Goal: Task Accomplishment & Management: Complete application form

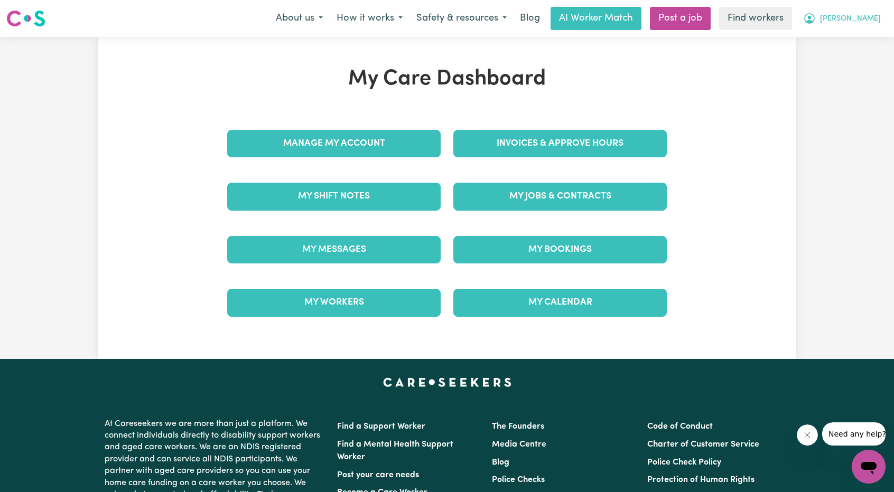
click at [854, 22] on span "Alexander" at bounding box center [850, 19] width 61 height 12
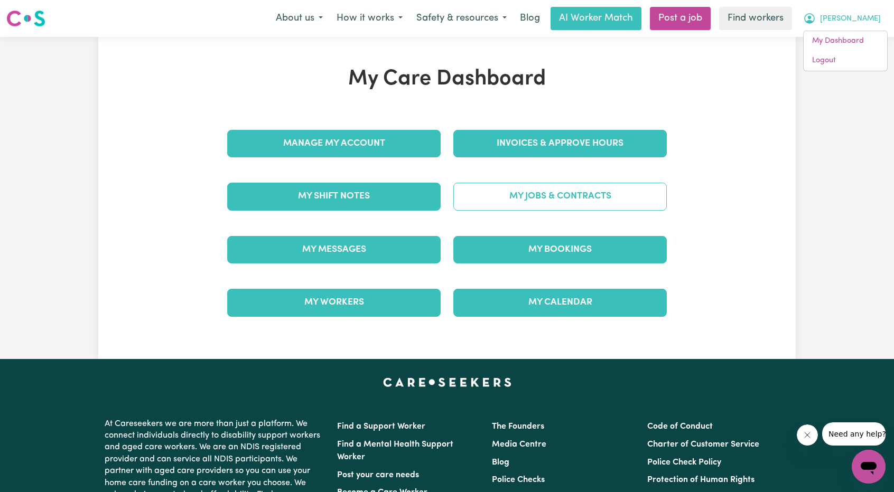
click at [575, 194] on link "My Jobs & Contracts" at bounding box center [559, 196] width 213 height 27
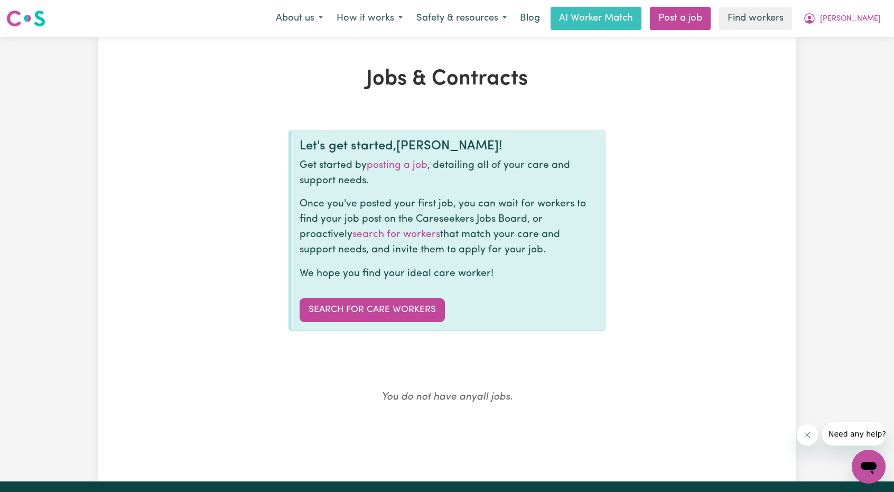
click at [386, 327] on div "Let's get started, Alexander ! Get started by posting a job , detailing all of …" at bounding box center [446, 230] width 317 height 201
click at [400, 306] on link "Search for care workers" at bounding box center [372, 309] width 145 height 23
click at [685, 14] on link "Post a job" at bounding box center [680, 18] width 61 height 23
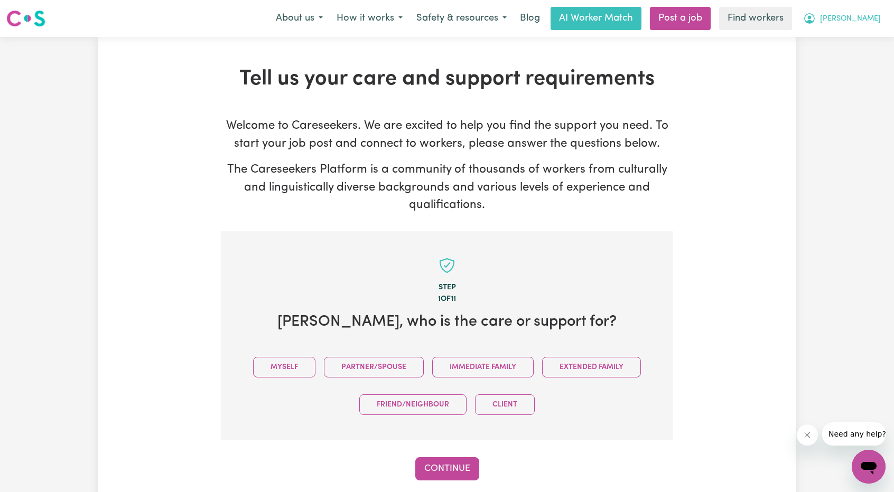
click at [872, 13] on button "[PERSON_NAME]" at bounding box center [841, 18] width 91 height 22
click at [829, 38] on link "My Dashboard" at bounding box center [845, 41] width 83 height 20
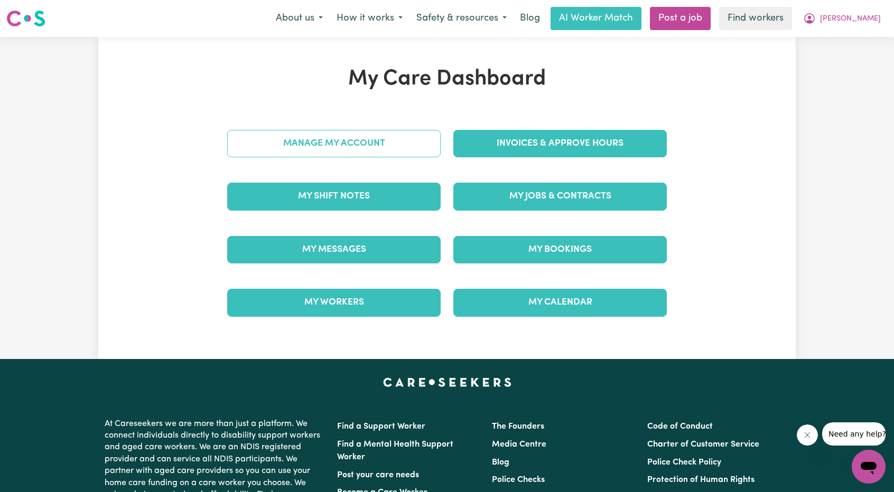
click at [367, 145] on link "Manage My Account" at bounding box center [333, 143] width 213 height 27
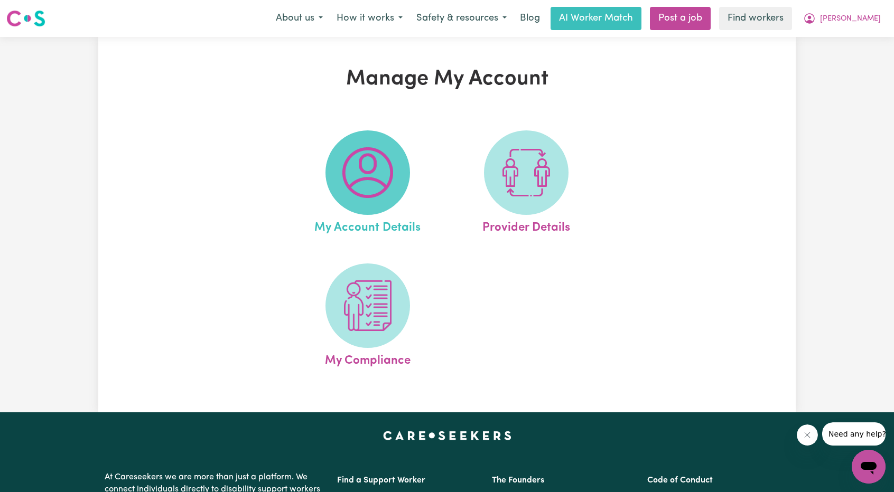
click at [384, 174] on img at bounding box center [367, 172] width 51 height 51
select select "Australian"
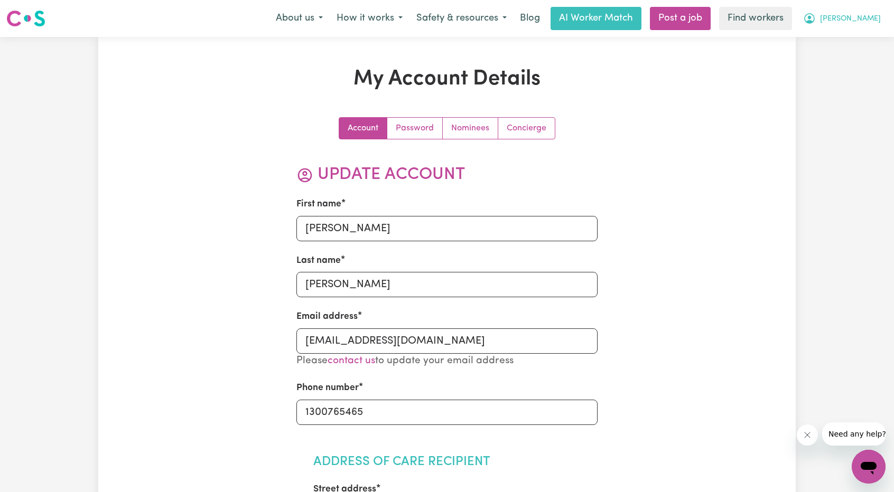
click at [854, 23] on span "Alexander" at bounding box center [850, 19] width 61 height 12
click at [843, 41] on link "My Dashboard" at bounding box center [845, 41] width 83 height 20
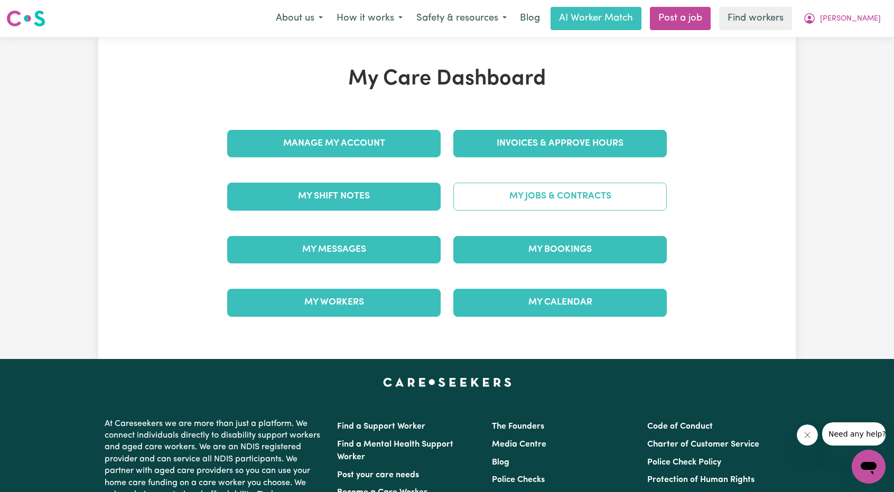
click at [607, 198] on link "My Jobs & Contracts" at bounding box center [559, 196] width 213 height 27
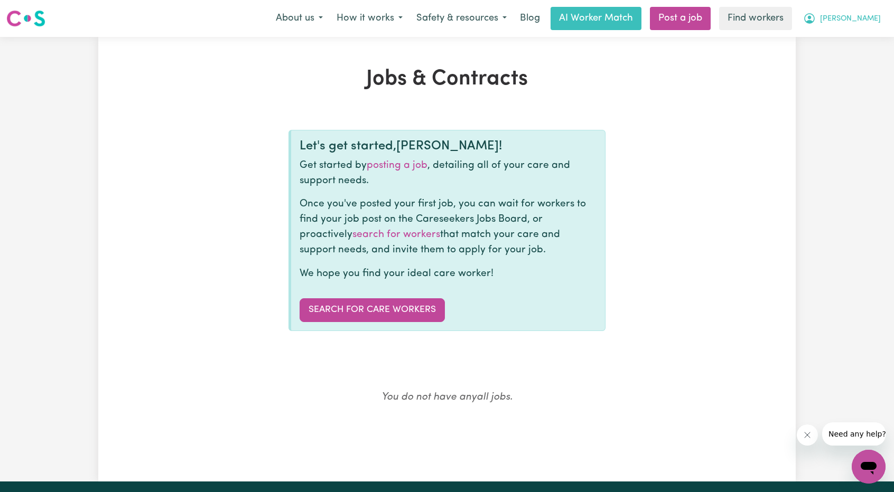
click at [872, 25] on button "[PERSON_NAME]" at bounding box center [841, 18] width 91 height 22
click at [840, 46] on link "My Dashboard" at bounding box center [845, 41] width 83 height 20
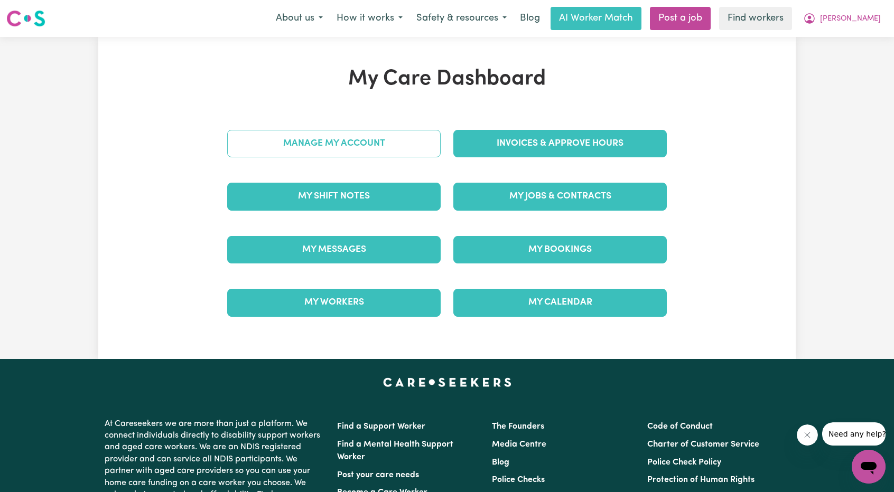
click at [414, 146] on link "Manage My Account" at bounding box center [333, 143] width 213 height 27
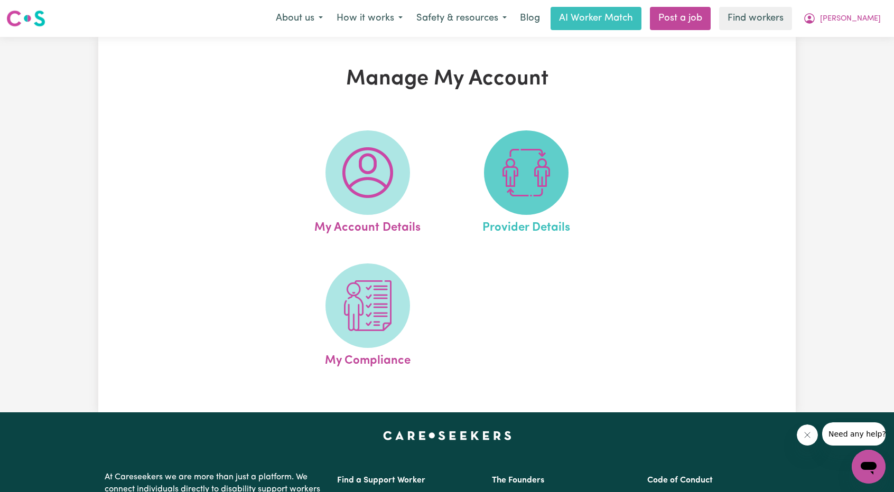
click at [562, 175] on span at bounding box center [526, 172] width 85 height 85
select select "NDIS_FUNDING_AGENCY_MANAGED"
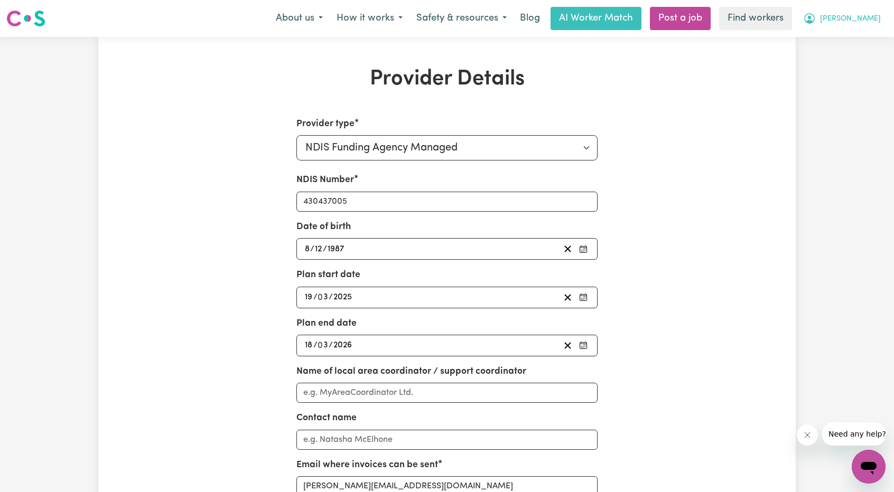
click at [854, 18] on span "[PERSON_NAME]" at bounding box center [850, 19] width 61 height 12
click at [822, 40] on link "My Dashboard" at bounding box center [845, 41] width 83 height 20
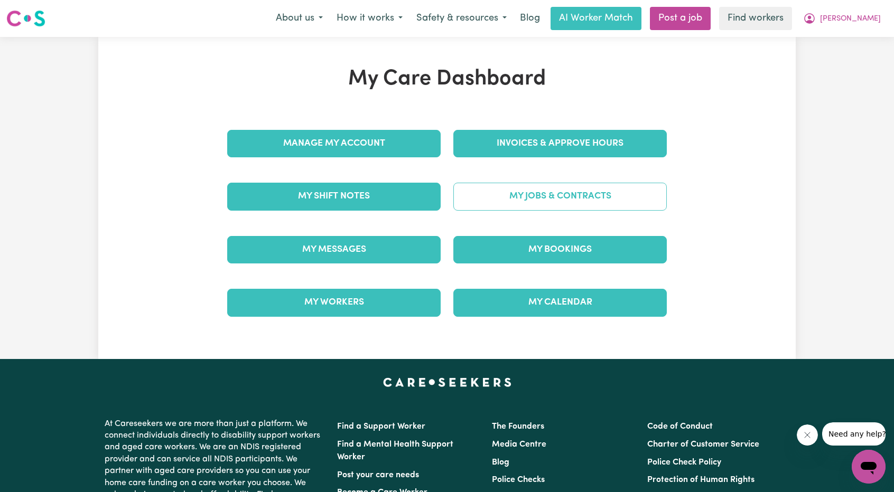
click at [545, 190] on link "My Jobs & Contracts" at bounding box center [559, 196] width 213 height 27
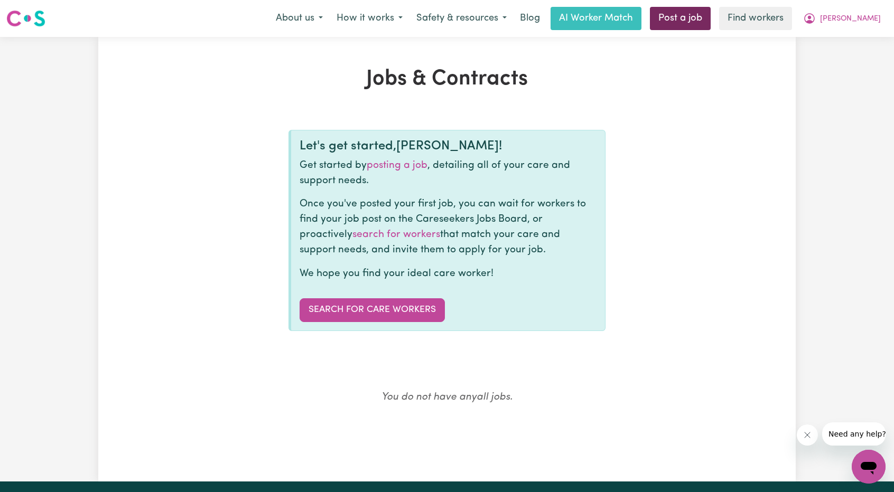
click at [698, 20] on link "Post a job" at bounding box center [680, 18] width 61 height 23
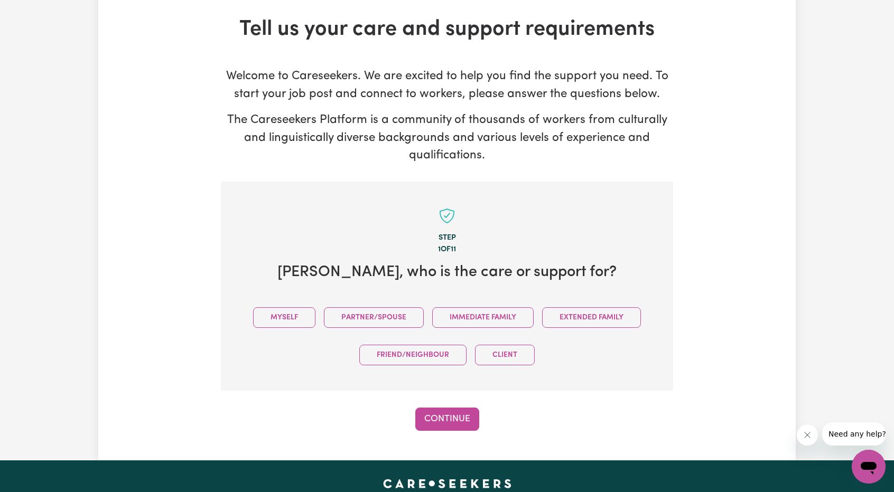
scroll to position [53, 0]
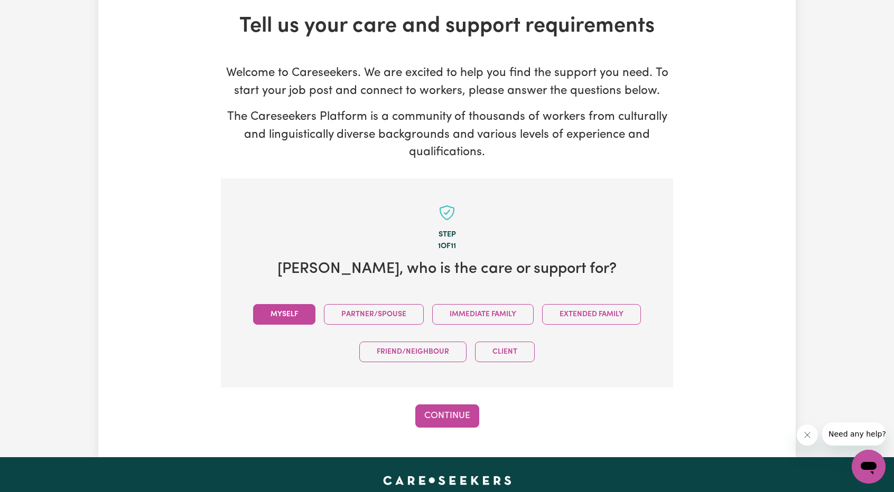
drag, startPoint x: 279, startPoint y: 311, endPoint x: 430, endPoint y: 364, distance: 159.2
click at [280, 311] on button "Myself" at bounding box center [284, 314] width 62 height 21
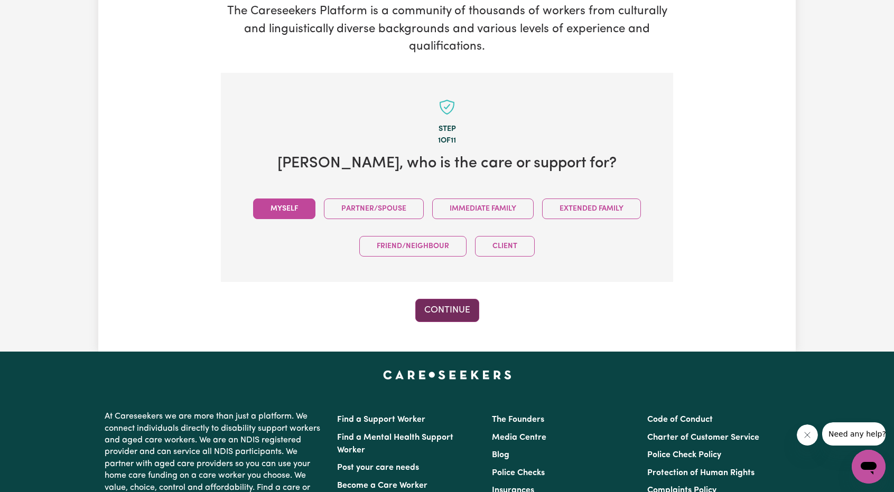
click at [451, 319] on button "Continue" at bounding box center [447, 310] width 64 height 23
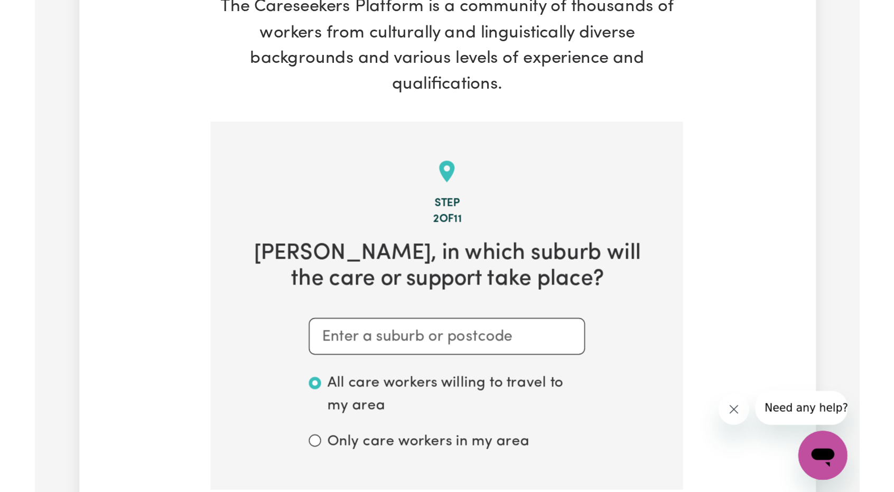
scroll to position [203, 0]
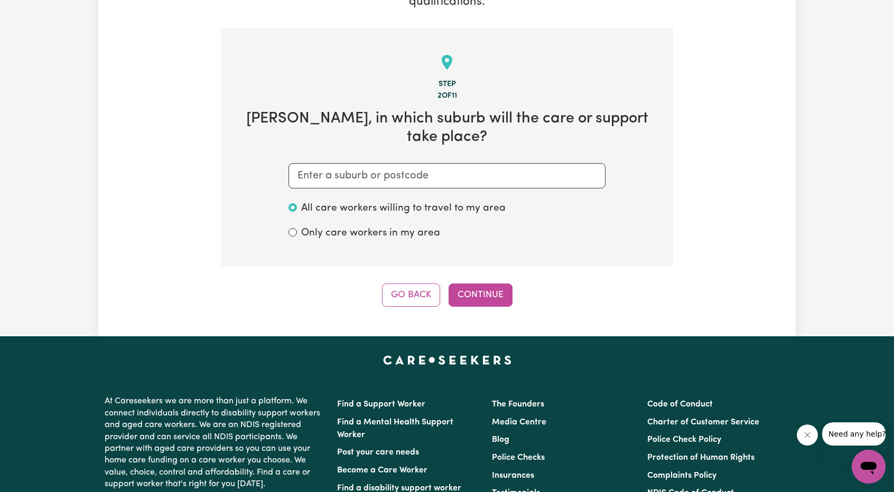
click at [417, 192] on section "Step 2 of 11 Alexander , in which suburb will the care or support take place? A…" at bounding box center [447, 147] width 452 height 239
click at [416, 183] on input "text" at bounding box center [446, 175] width 317 height 25
click at [417, 178] on input "text" at bounding box center [446, 175] width 317 height 25
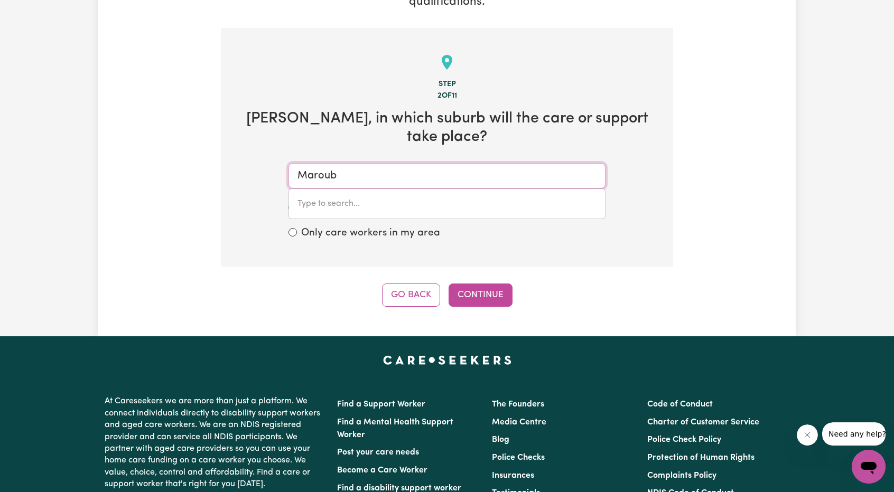
type input "Maroubr"
type input "MaroubrA, New South Wales, 2035"
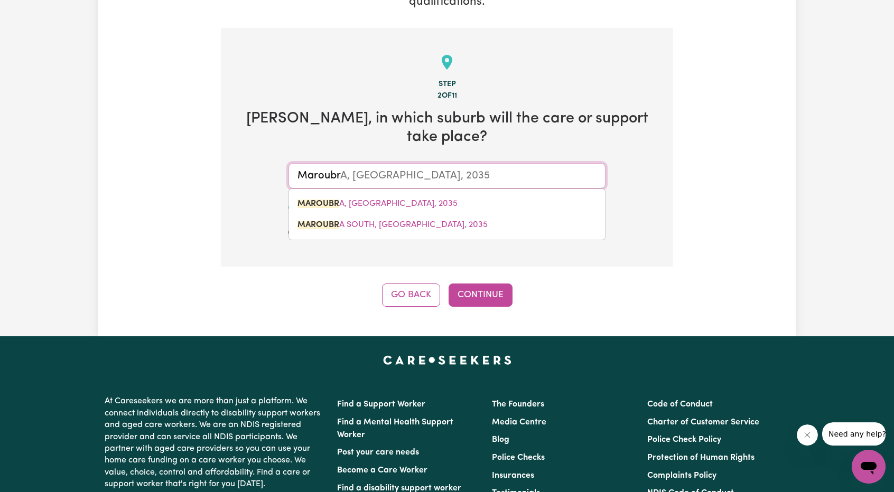
type input "Maroubra"
type input "Maroubra, New South Wales, 2035"
drag, startPoint x: 395, startPoint y: 201, endPoint x: 436, endPoint y: 238, distance: 55.4
click at [395, 201] on span "MAROUBRA , New South Wales, 2035" at bounding box center [377, 204] width 160 height 8
type input "MAROUBRA, New South Wales, 2035"
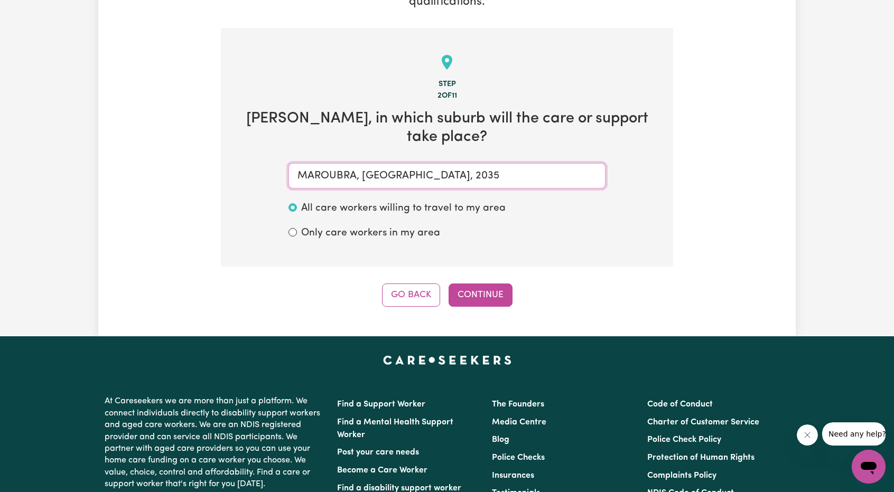
type input "MAROUBRA, New South Wales, 2035"
click at [479, 283] on div "Step 2 of 11 Alexander , in which suburb will the care or support take place? M…" at bounding box center [447, 167] width 452 height 279
drag, startPoint x: 481, startPoint y: 290, endPoint x: 479, endPoint y: 285, distance: 5.9
click at [481, 290] on button "Continue" at bounding box center [481, 295] width 64 height 23
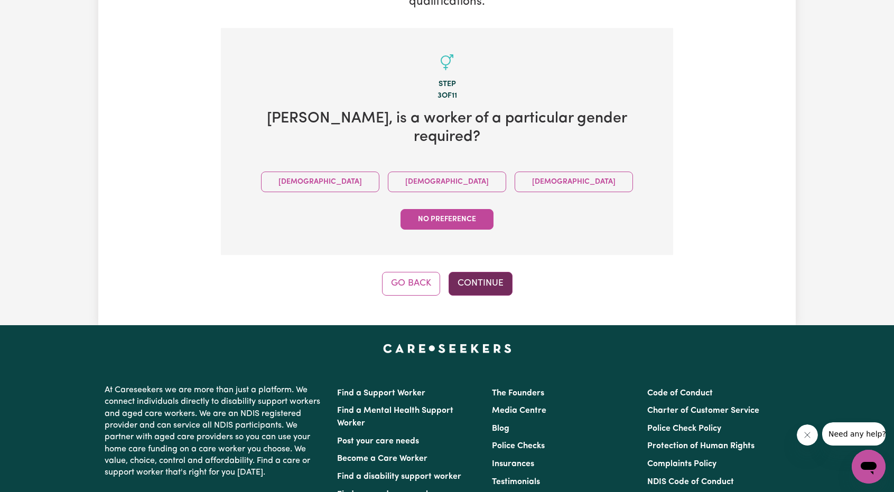
click at [483, 272] on button "Continue" at bounding box center [481, 283] width 64 height 23
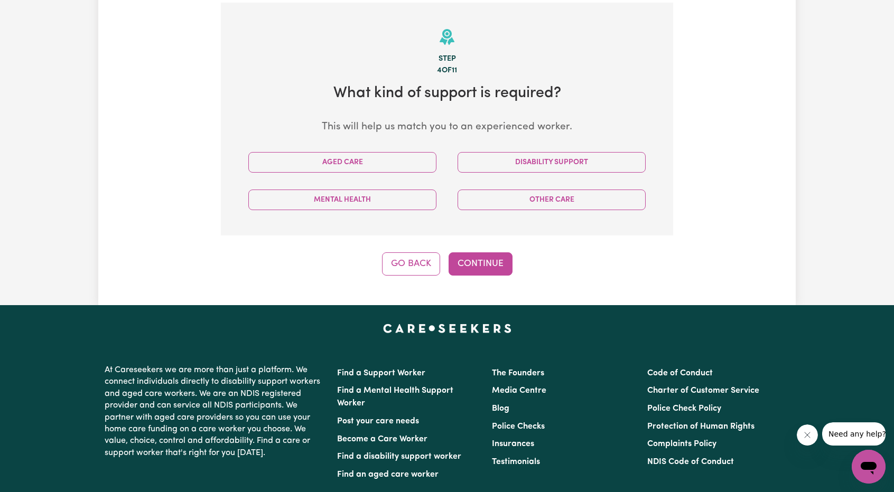
scroll to position [231, 0]
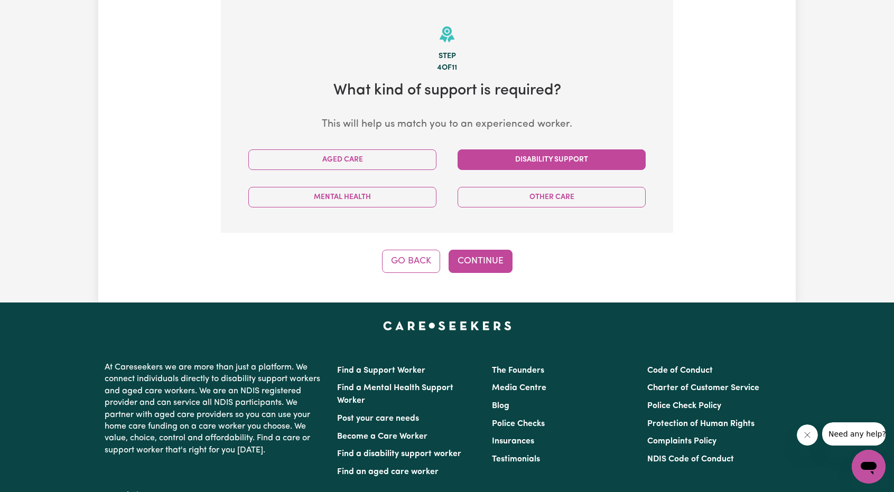
click at [522, 157] on button "Disability Support" at bounding box center [552, 160] width 188 height 21
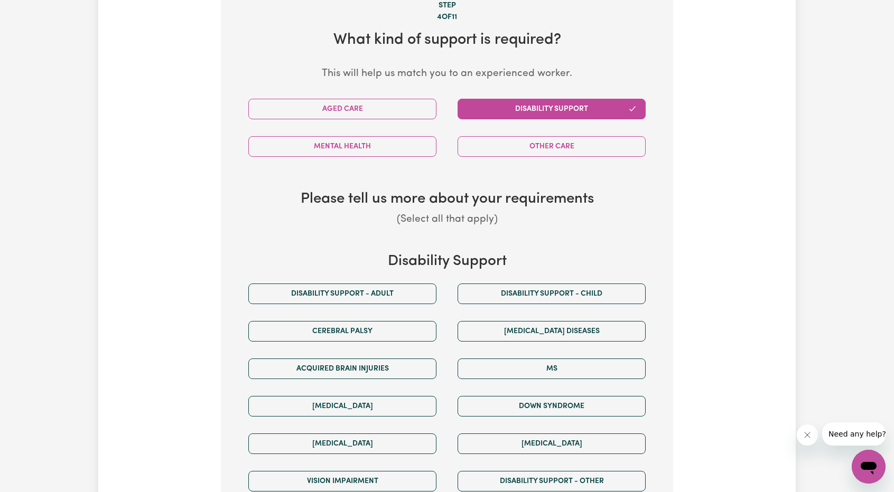
scroll to position [284, 0]
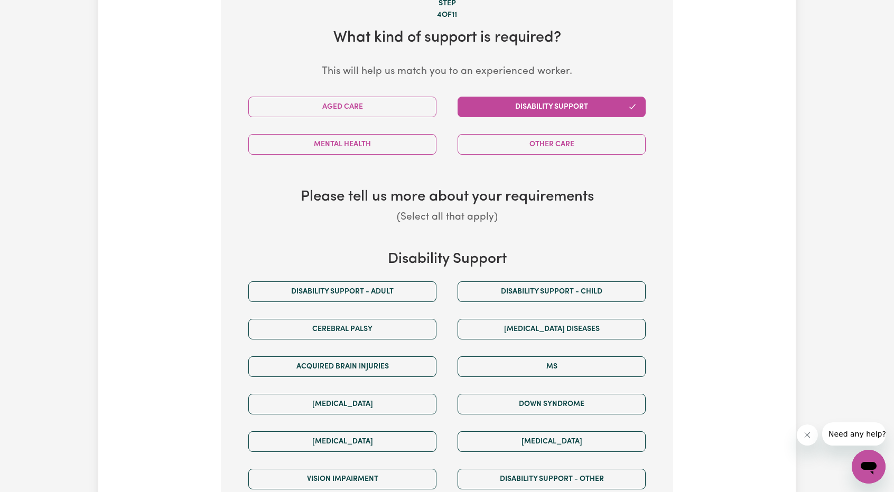
click at [398, 278] on div "Disability support - Adult" at bounding box center [342, 292] width 209 height 38
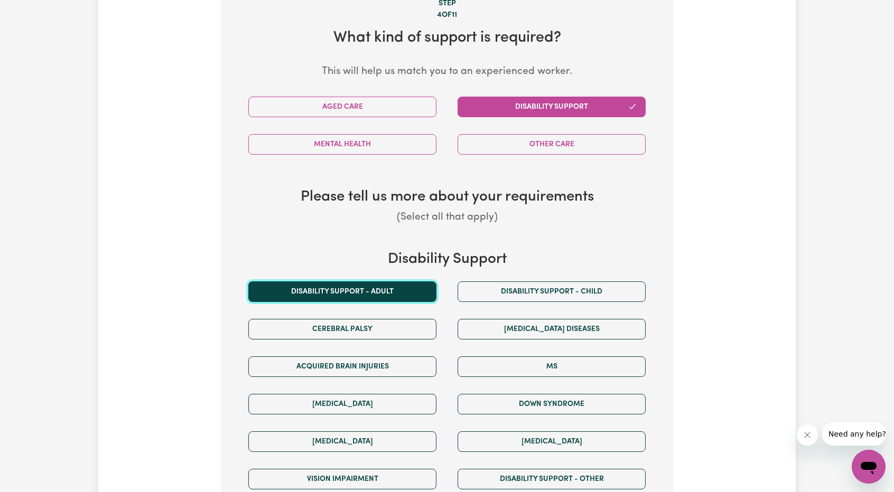
click at [424, 290] on button "Disability support - Adult" at bounding box center [342, 292] width 188 height 21
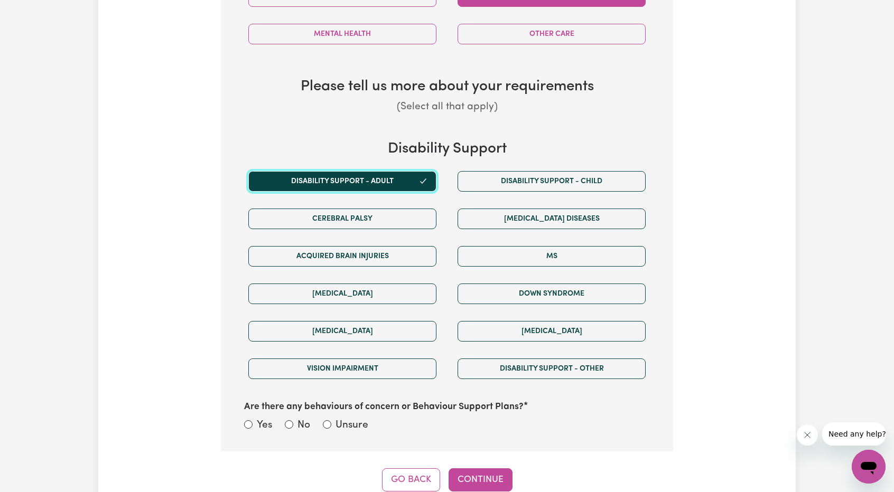
scroll to position [390, 0]
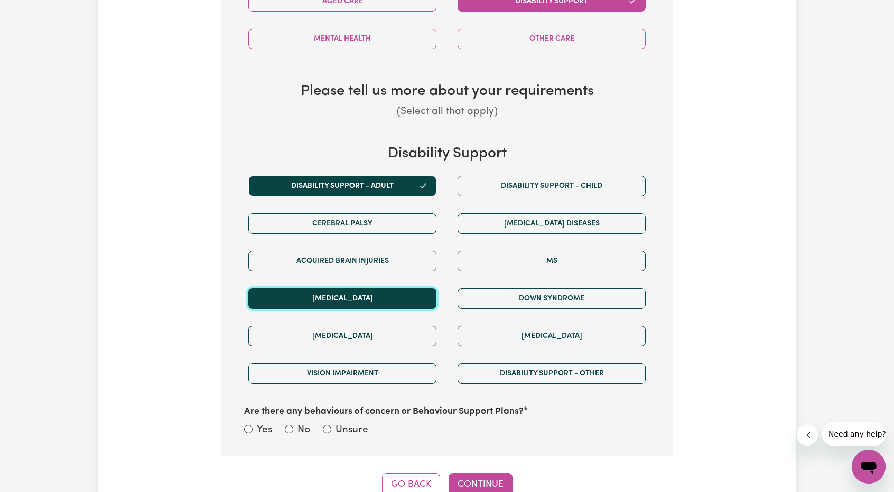
click at [412, 296] on button "Autism" at bounding box center [342, 298] width 188 height 21
click at [243, 425] on div "Are there any behaviours of concern or Behaviour Support Plans? Yes No Unsure" at bounding box center [447, 416] width 418 height 47
click at [249, 427] on input "Yes" at bounding box center [248, 429] width 8 height 8
radio input "true"
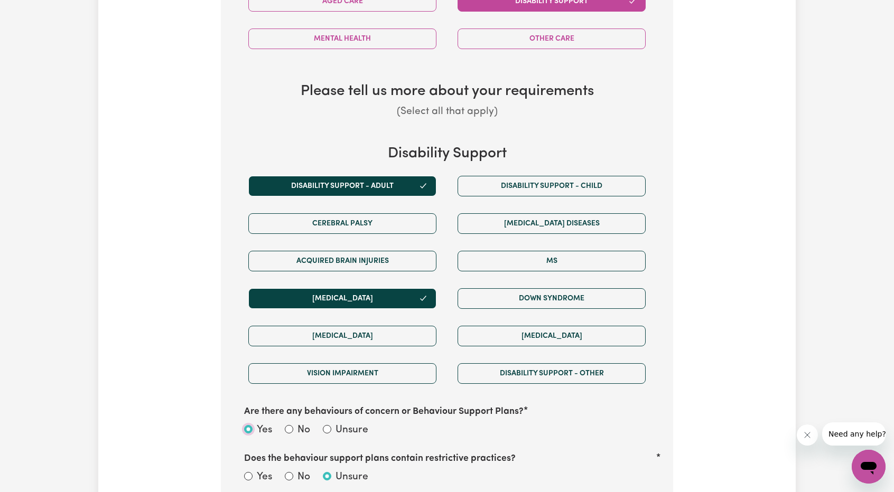
scroll to position [548, 0]
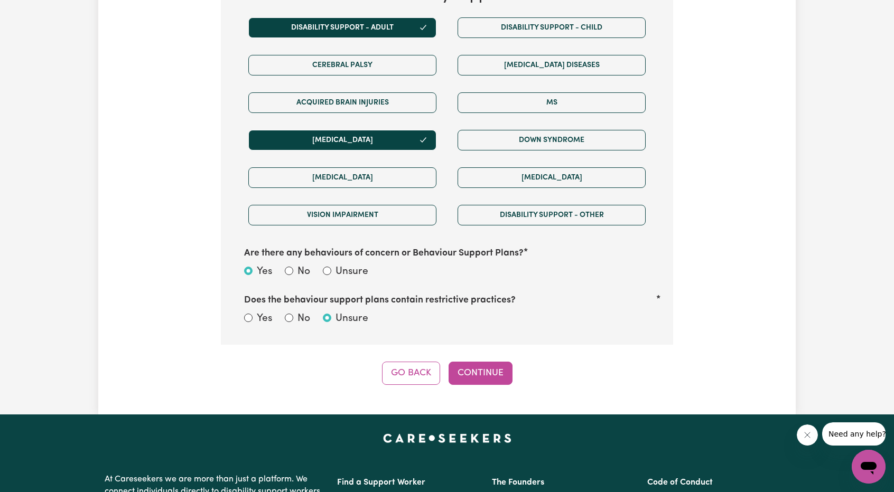
click at [294, 317] on div "No" at bounding box center [297, 319] width 25 height 15
click at [293, 315] on input "No" at bounding box center [289, 318] width 8 height 8
radio input "true"
click at [474, 371] on button "Continue" at bounding box center [481, 373] width 64 height 23
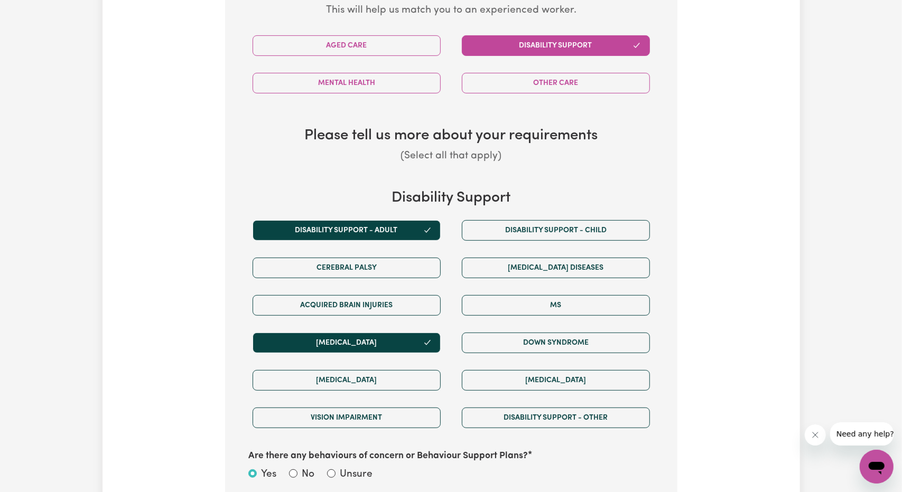
select select "Australian"
select select "NDIS_FUNDING_AGENCY_MANAGED"
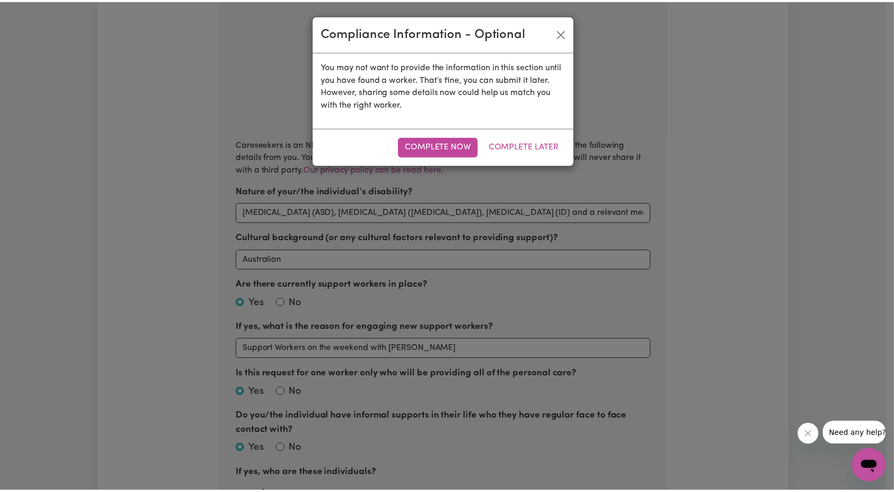
scroll to position [231, 0]
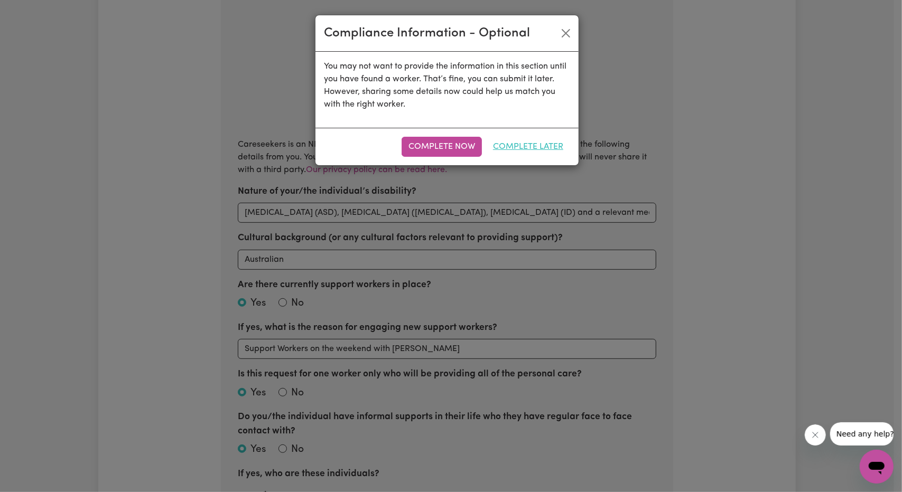
click at [526, 141] on button "Complete Later" at bounding box center [528, 147] width 84 height 20
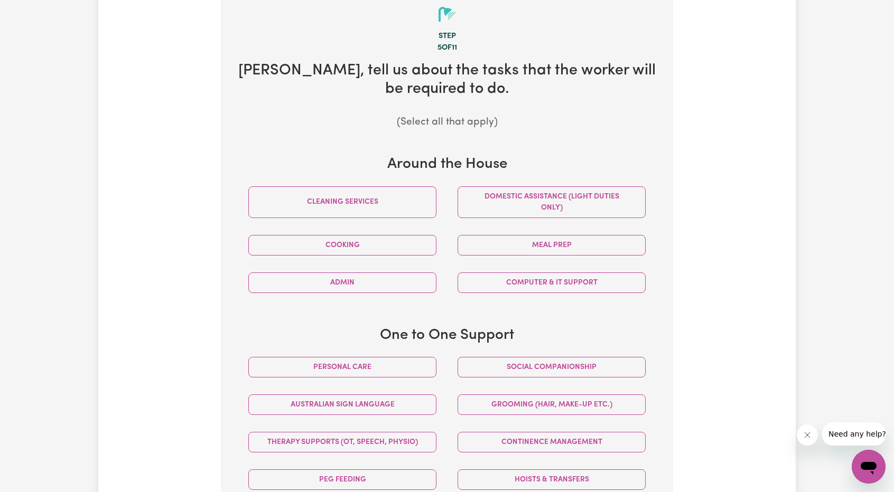
scroll to position [337, 0]
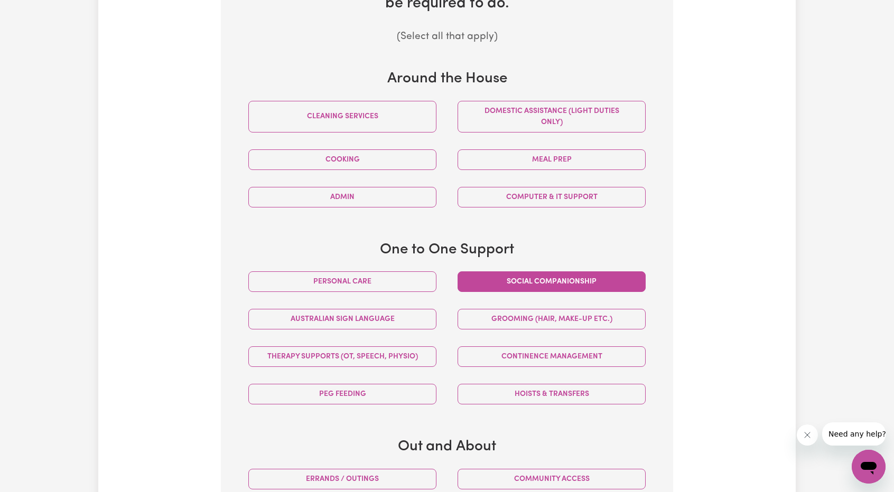
click at [505, 282] on button "Social companionship" at bounding box center [552, 282] width 188 height 21
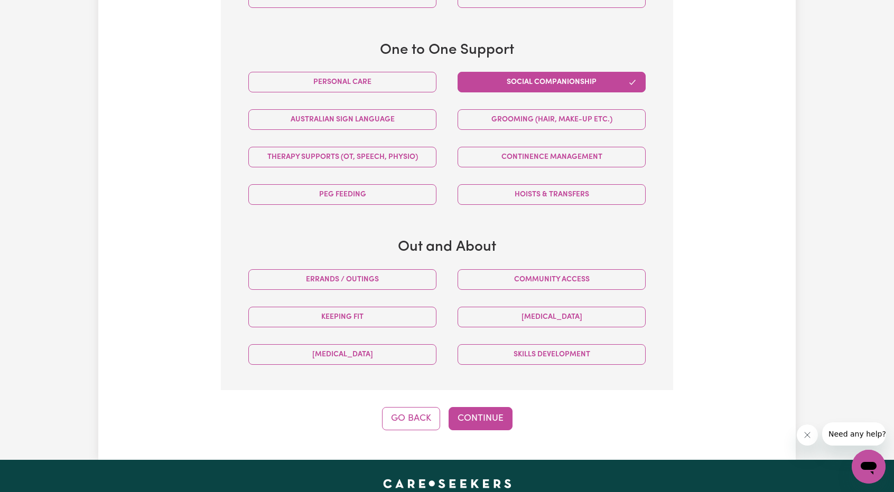
scroll to position [548, 0]
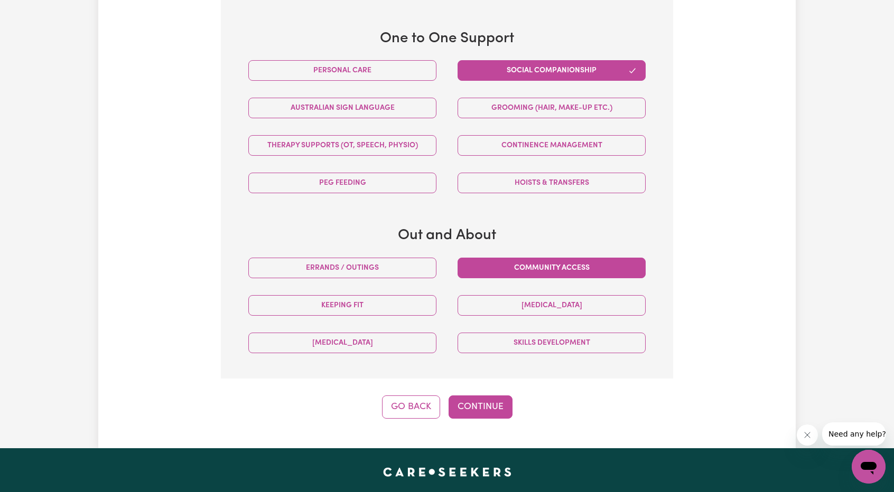
click at [531, 264] on button "Community access" at bounding box center [552, 268] width 188 height 21
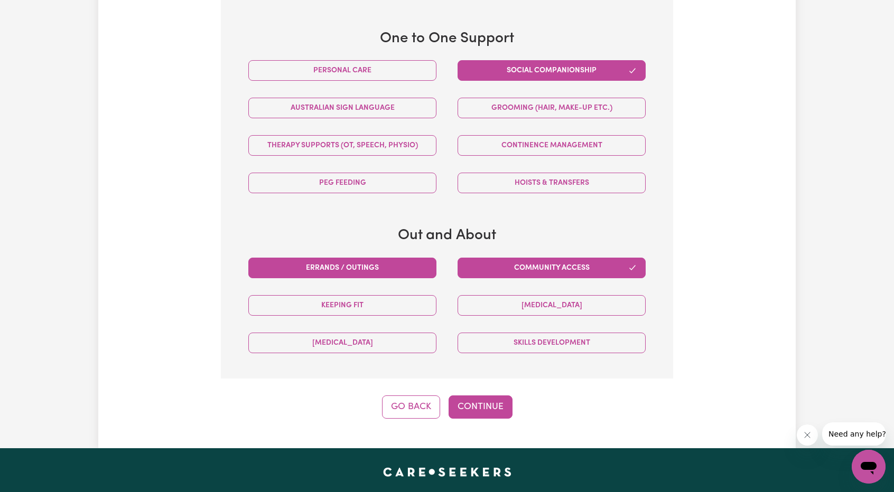
click at [398, 265] on button "Errands / Outings" at bounding box center [342, 268] width 188 height 21
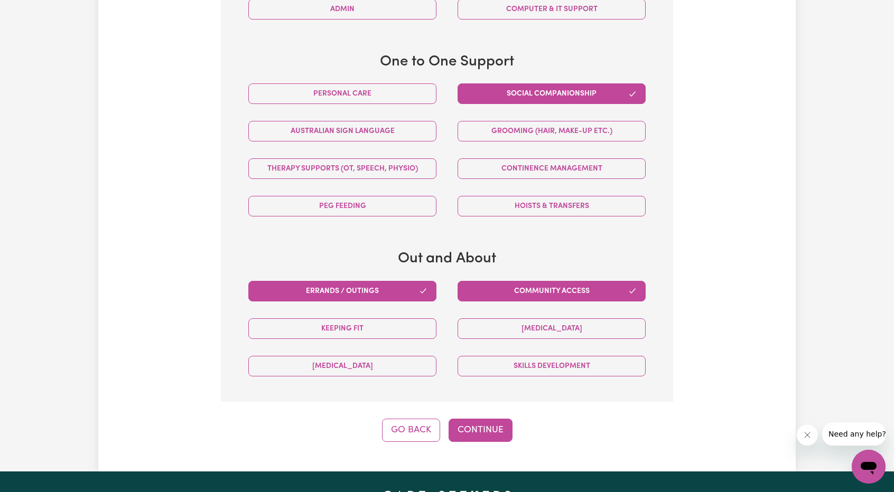
scroll to position [654, 0]
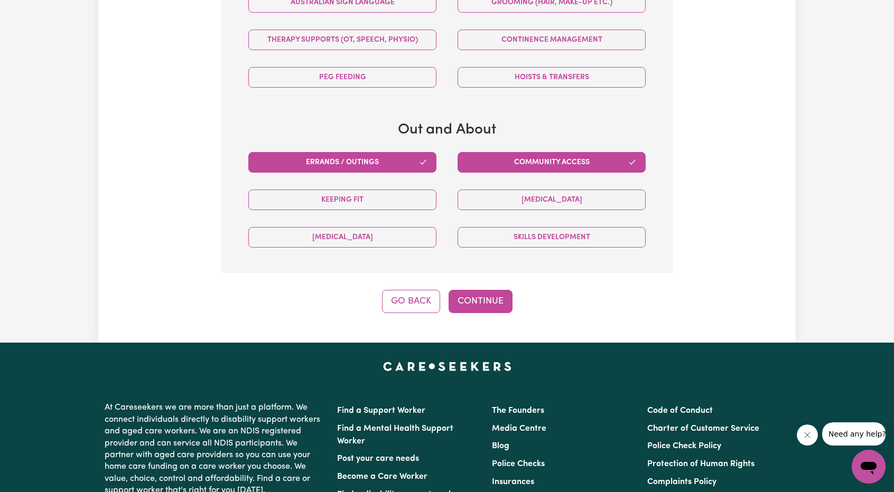
click at [490, 297] on button "Continue" at bounding box center [481, 301] width 64 height 23
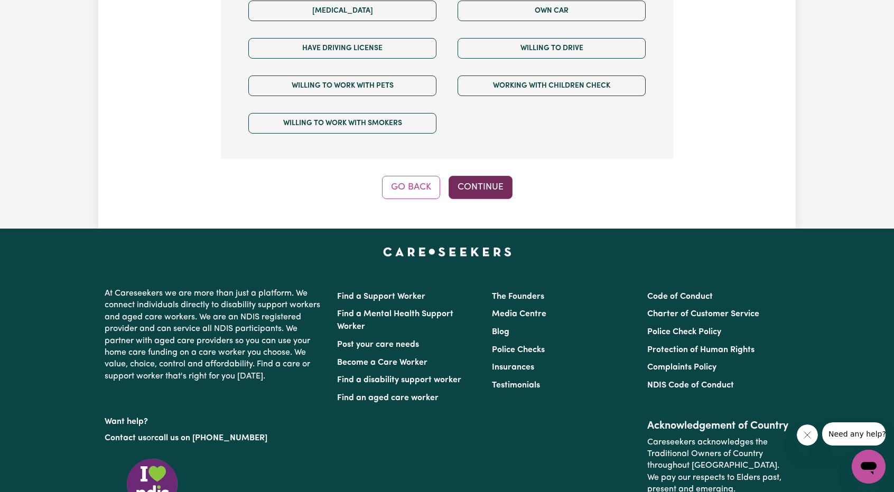
click at [468, 176] on button "Continue" at bounding box center [481, 187] width 64 height 23
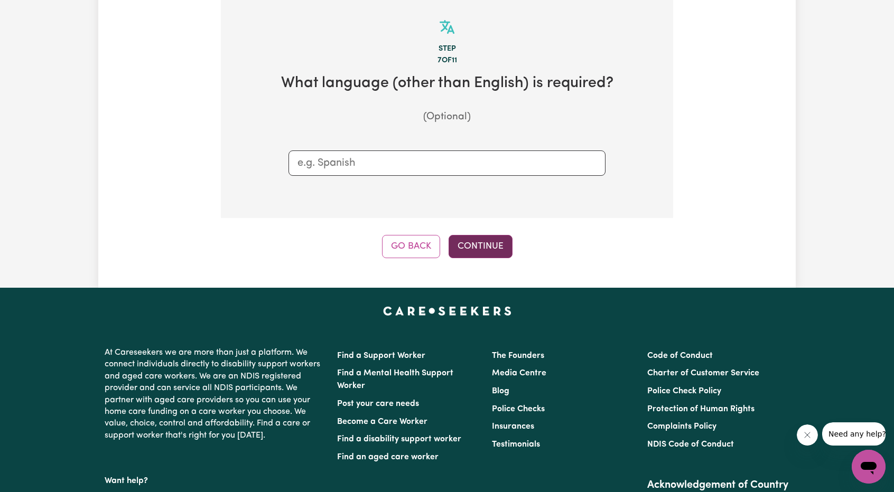
scroll to position [231, 0]
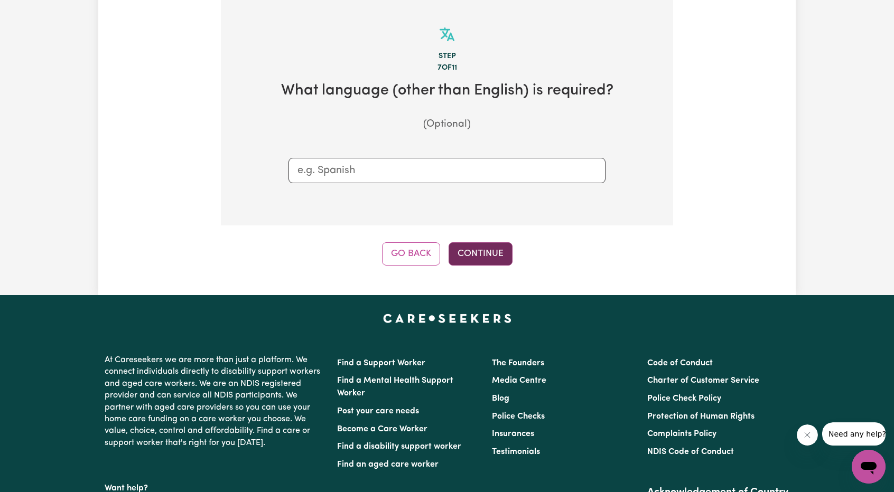
click at [490, 254] on button "Continue" at bounding box center [481, 253] width 64 height 23
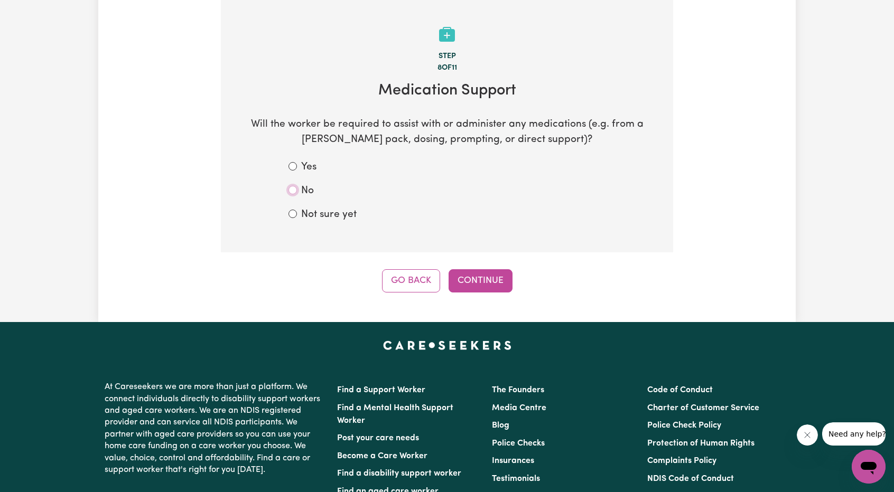
click at [296, 191] on input "No" at bounding box center [292, 190] width 8 height 8
radio input "true"
click at [468, 275] on button "Continue" at bounding box center [481, 280] width 64 height 23
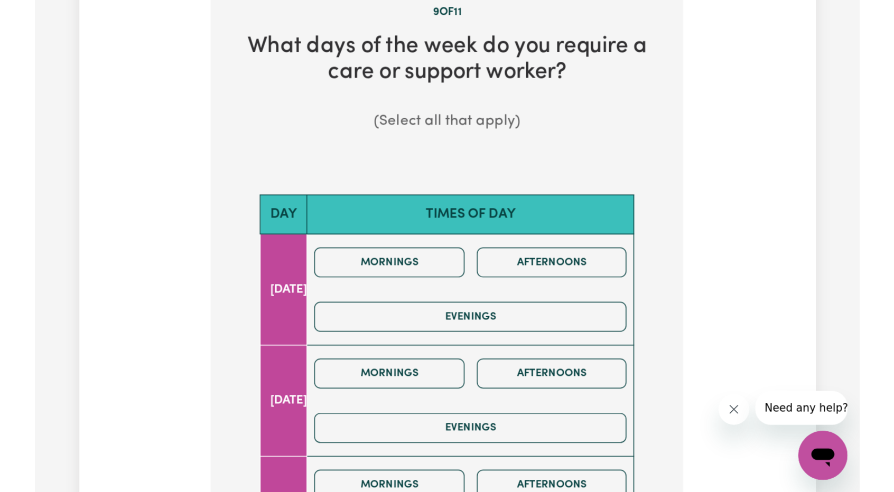
scroll to position [342, 0]
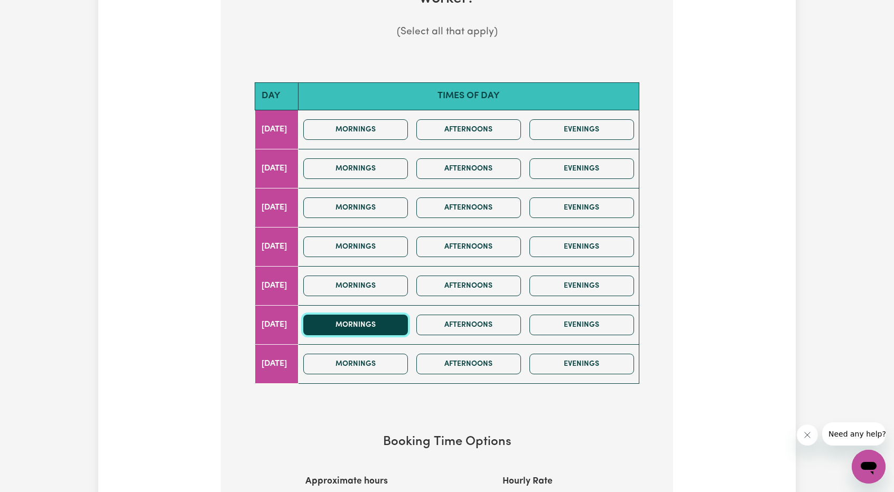
click at [407, 321] on button "Mornings" at bounding box center [355, 325] width 105 height 21
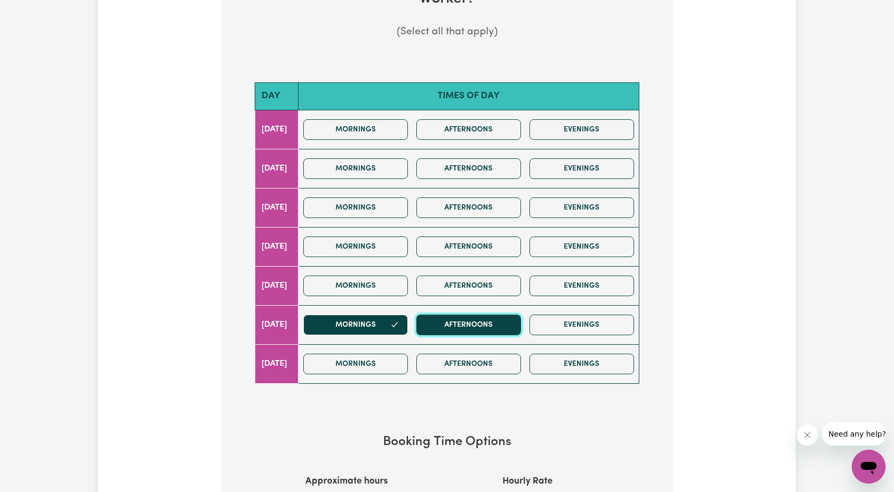
click at [489, 325] on button "Afternoons" at bounding box center [468, 325] width 105 height 21
drag, startPoint x: 393, startPoint y: 348, endPoint x: 466, endPoint y: 352, distance: 73.1
click at [394, 348] on div "Mornings Afternoons Evenings" at bounding box center [468, 365] width 339 height 38
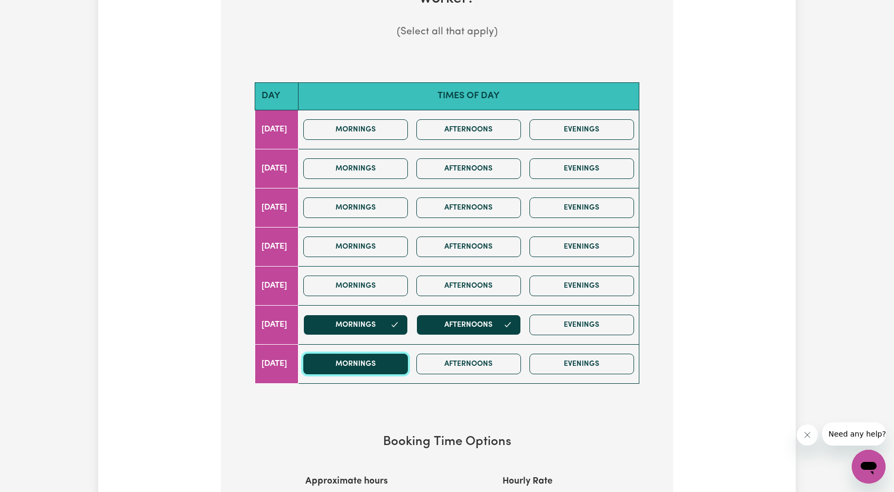
click at [394, 354] on button "Mornings" at bounding box center [355, 364] width 105 height 21
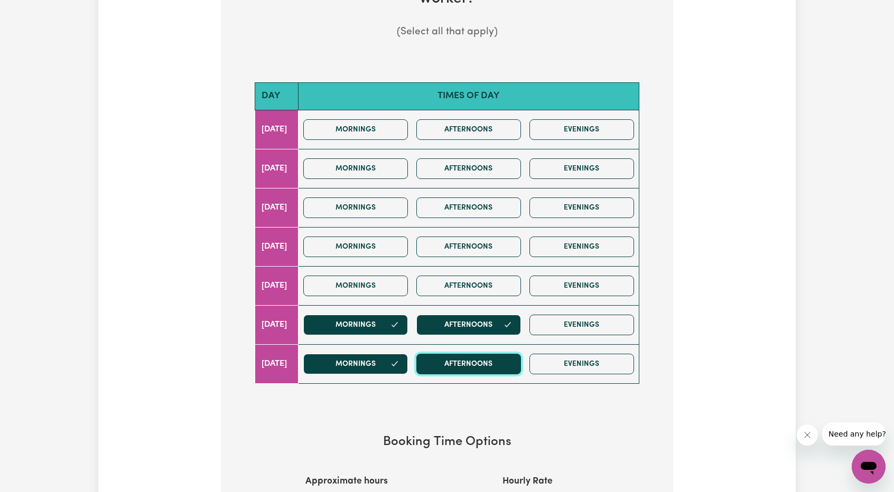
click at [456, 358] on button "Afternoons" at bounding box center [468, 364] width 105 height 21
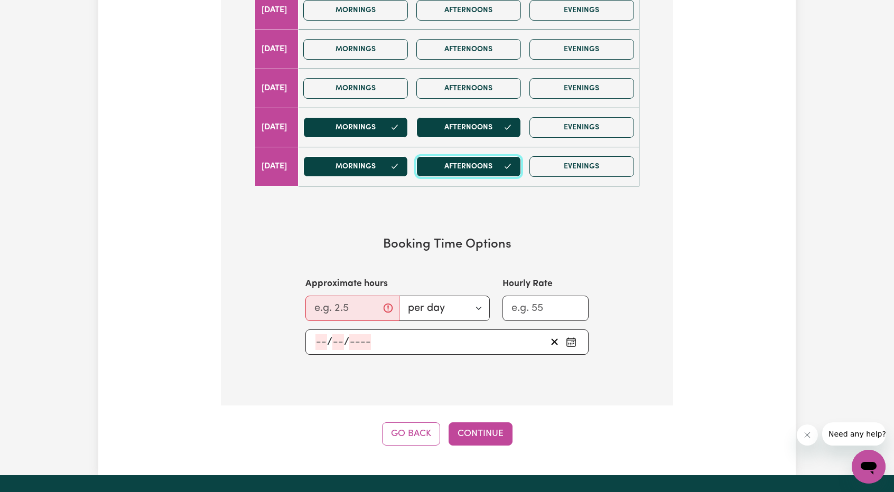
scroll to position [606, 0]
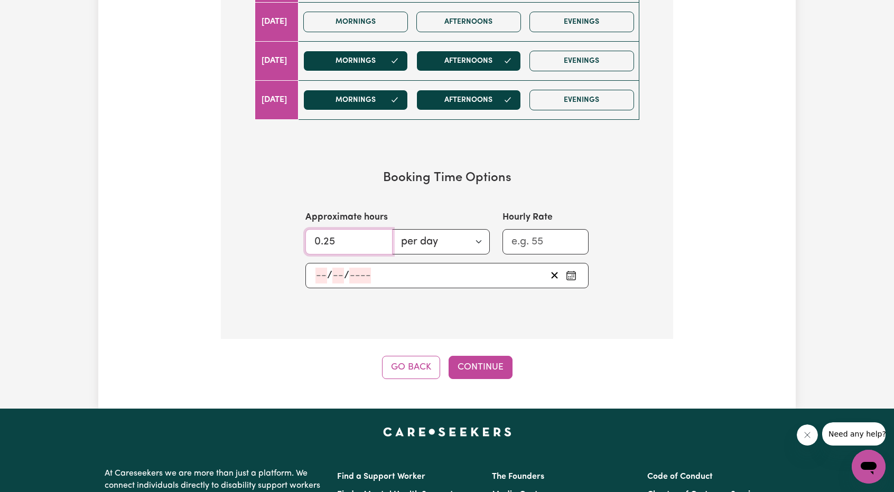
click at [370, 242] on input "0.25" at bounding box center [348, 241] width 87 height 25
click at [377, 234] on input "1.25" at bounding box center [348, 241] width 87 height 25
click at [377, 234] on input "2.25" at bounding box center [348, 241] width 87 height 25
click at [377, 234] on input "3.25" at bounding box center [348, 241] width 87 height 25
drag, startPoint x: 350, startPoint y: 238, endPoint x: 248, endPoint y: 238, distance: 101.4
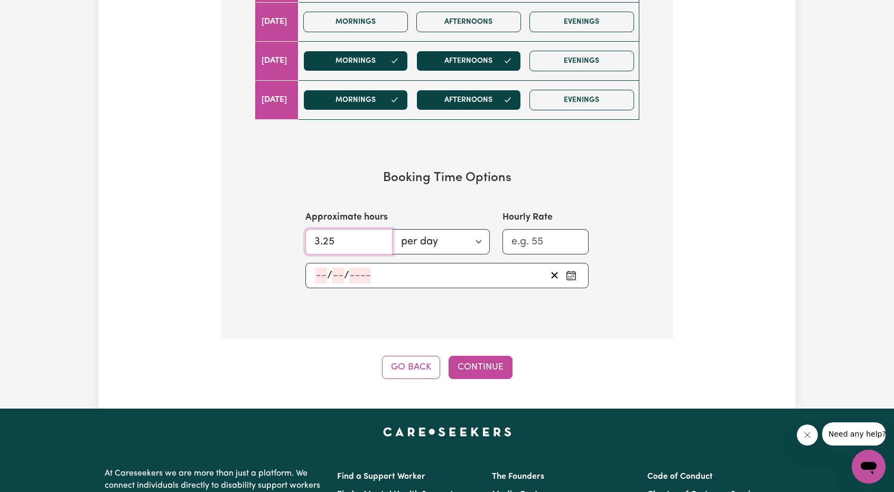
click at [266, 238] on section "Booking Time Options Approximate hours 3.25 per day per week Hourly Rate / /" at bounding box center [447, 230] width 418 height 152
type input "4"
click at [499, 274] on div "/ /" at bounding box center [430, 276] width 232 height 16
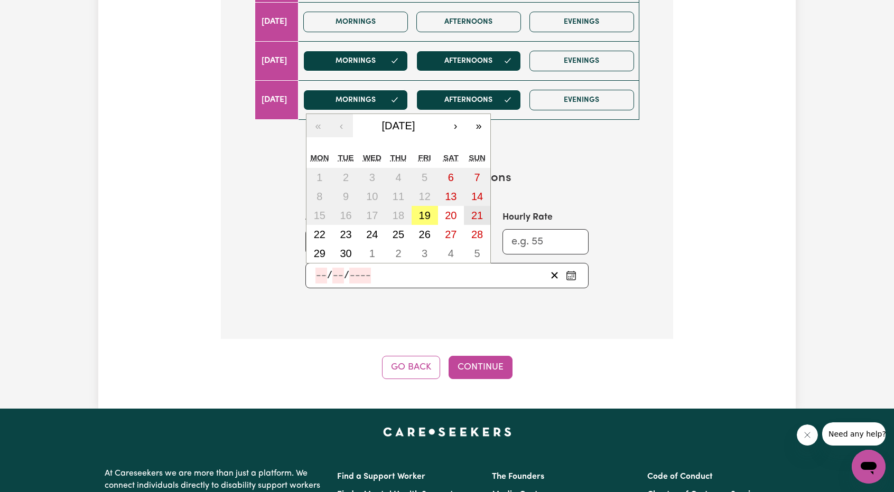
click at [469, 209] on button "21" at bounding box center [477, 215] width 26 height 19
type input "2025-09-21"
type input "21"
type input "9"
type input "2025"
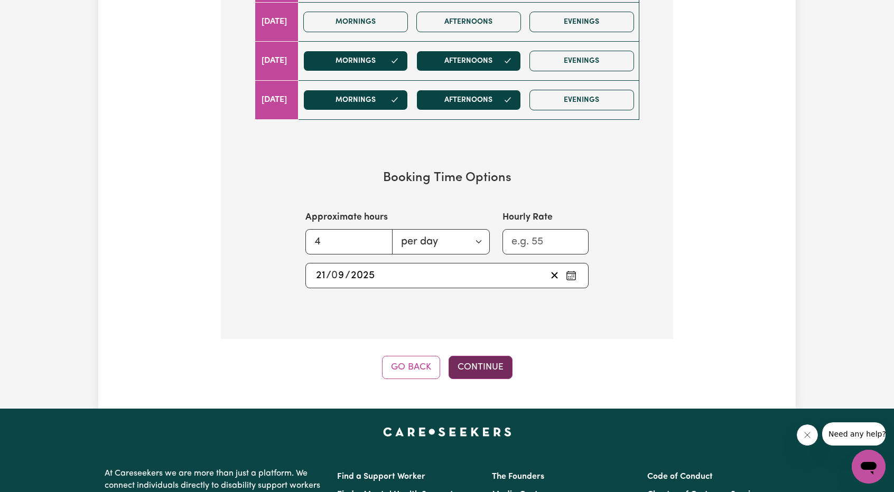
click at [493, 366] on button "Continue" at bounding box center [481, 367] width 64 height 23
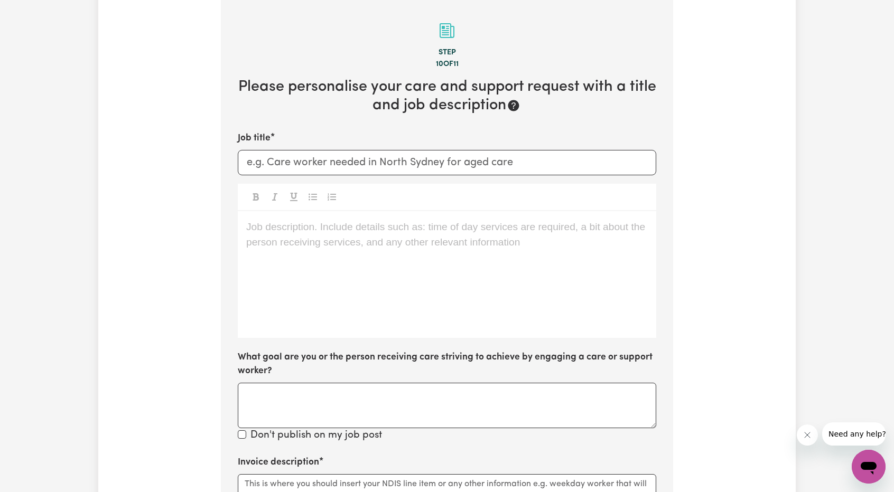
scroll to position [231, 0]
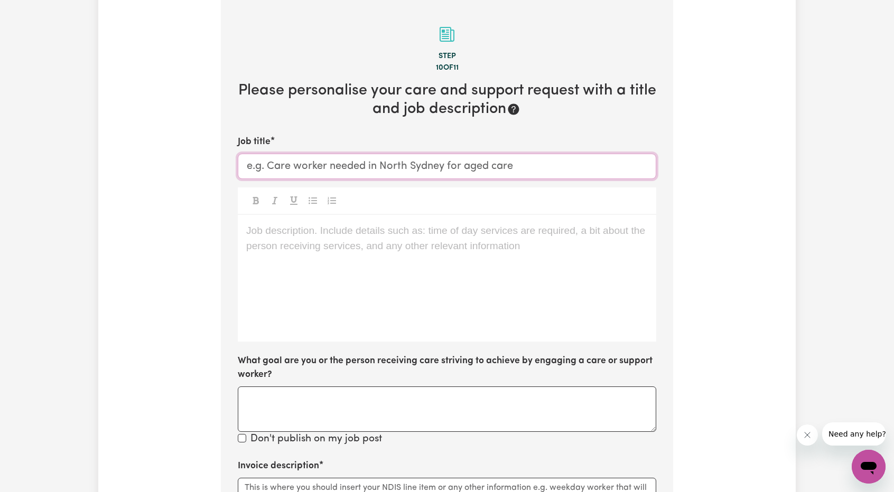
click at [383, 175] on input "Job title" at bounding box center [447, 166] width 418 height 25
click at [383, 171] on input "Job title" at bounding box center [447, 166] width 418 height 25
type input "Support worker needed for [DEMOGRAPHIC_DATA] Participant [GEOGRAPHIC_DATA] [GEO…"
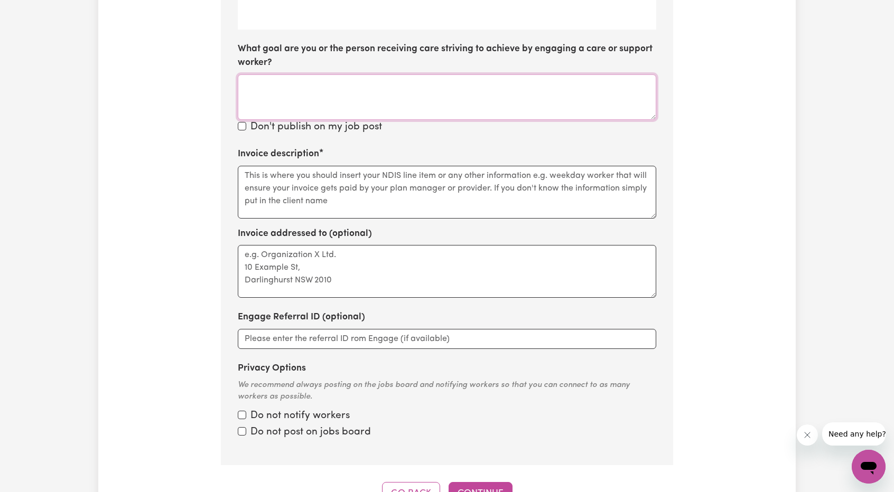
scroll to position [548, 0]
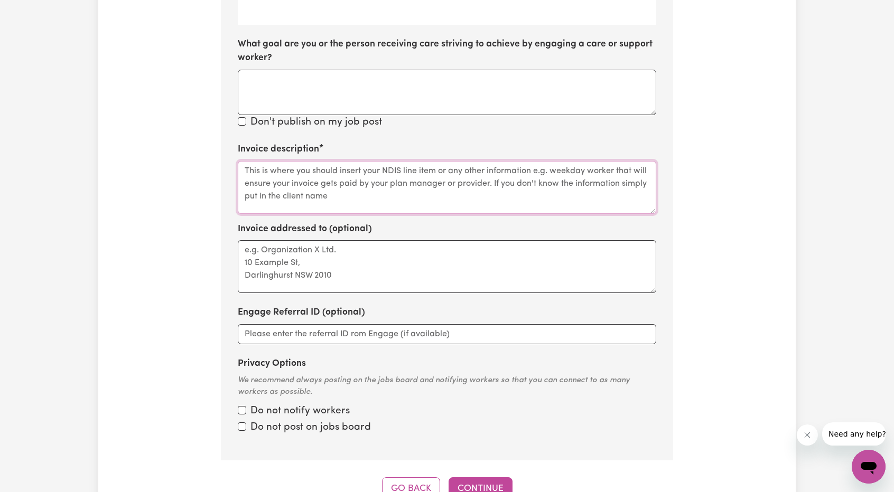
click at [319, 193] on textarea "Invoice description" at bounding box center [447, 187] width 418 height 53
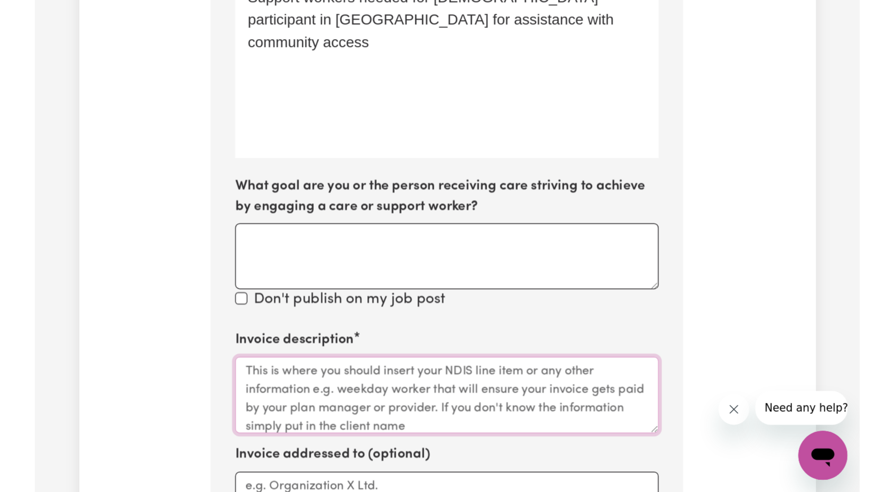
scroll to position [520, 0]
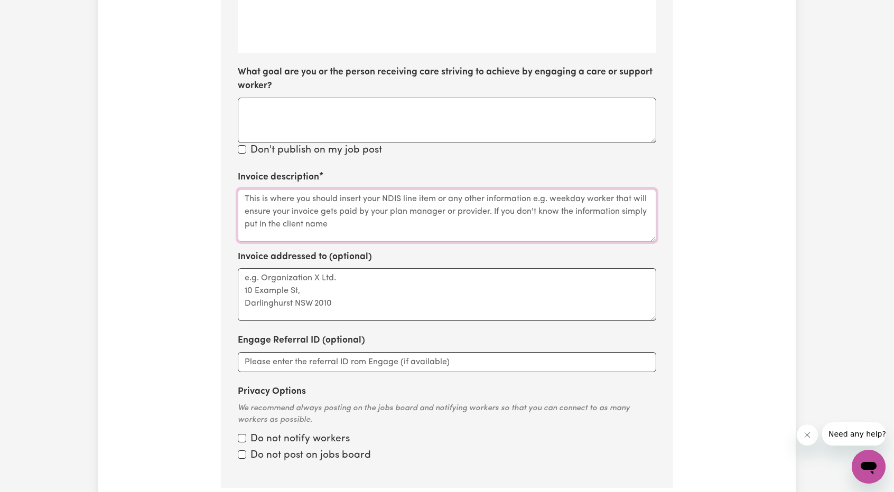
click at [355, 192] on textarea "Invoice description" at bounding box center [447, 215] width 418 height 53
click at [356, 208] on textarea "Invoice description" at bounding box center [447, 215] width 418 height 53
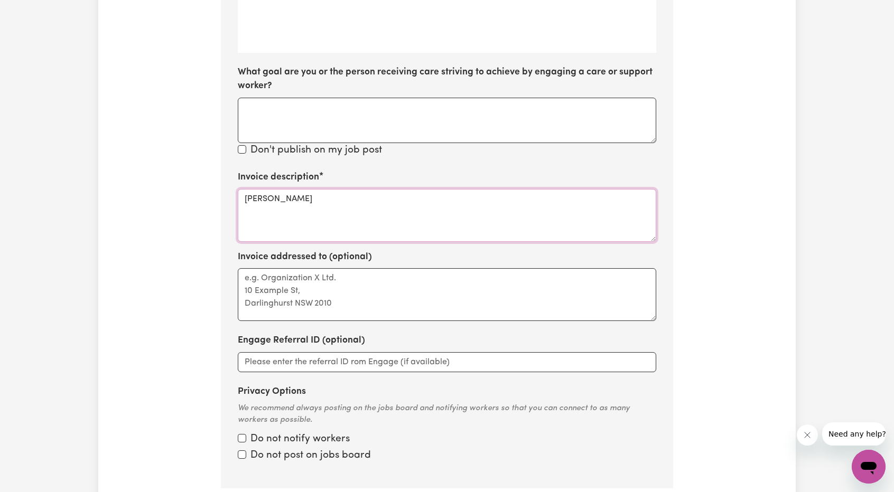
paste textarea "430437005"
paste textarea "8 / 12 / 1987"
click at [276, 228] on textarea "Alexander McDonald 430437005 DOB -" at bounding box center [447, 215] width 418 height 53
paste textarea "8 / 12 / 1987"
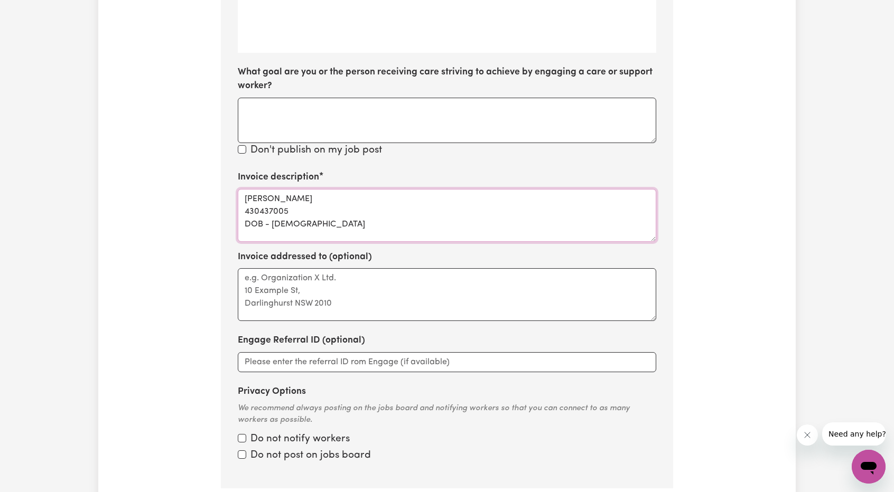
drag, startPoint x: 290, startPoint y: 225, endPoint x: 275, endPoint y: 222, distance: 14.5
click at [275, 222] on textarea "Alexander McDonald 430437005 DOB - 8 / 12 / 1987" at bounding box center [447, 215] width 418 height 53
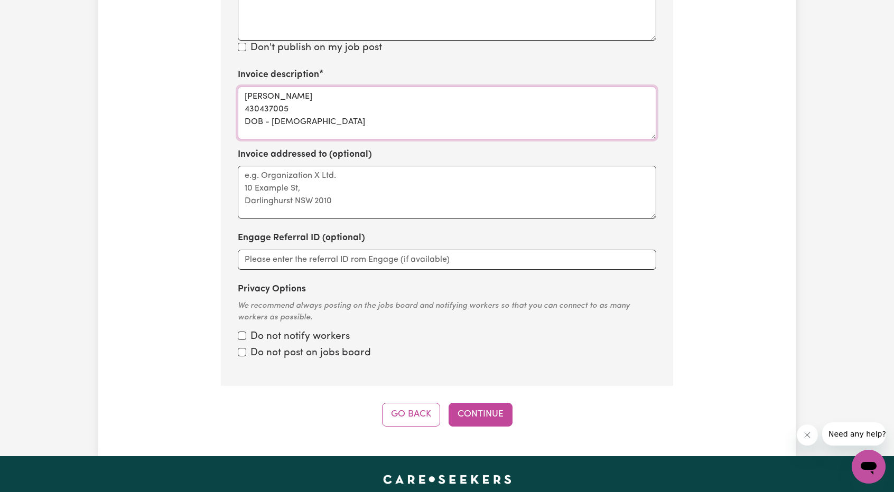
scroll to position [626, 0]
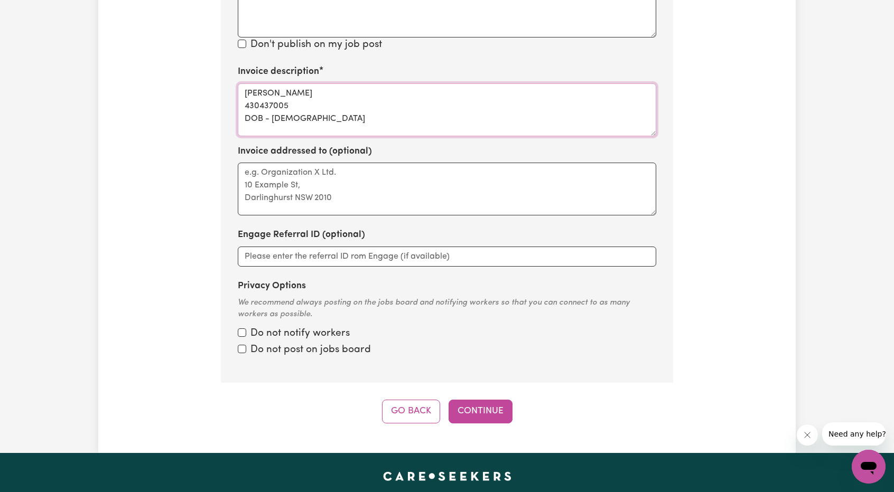
type textarea "Alexander McDonald 430437005 DOB - 8/12/1987"
click at [311, 341] on div "Privacy Options We recommend always posting on the jobs board and notifying wor…" at bounding box center [447, 318] width 418 height 79
drag, startPoint x: 295, startPoint y: 334, endPoint x: 287, endPoint y: 337, distance: 7.9
click at [295, 334] on label "Do not notify workers" at bounding box center [299, 333] width 99 height 15
click at [246, 334] on input "Privacy Options" at bounding box center [242, 333] width 8 height 8
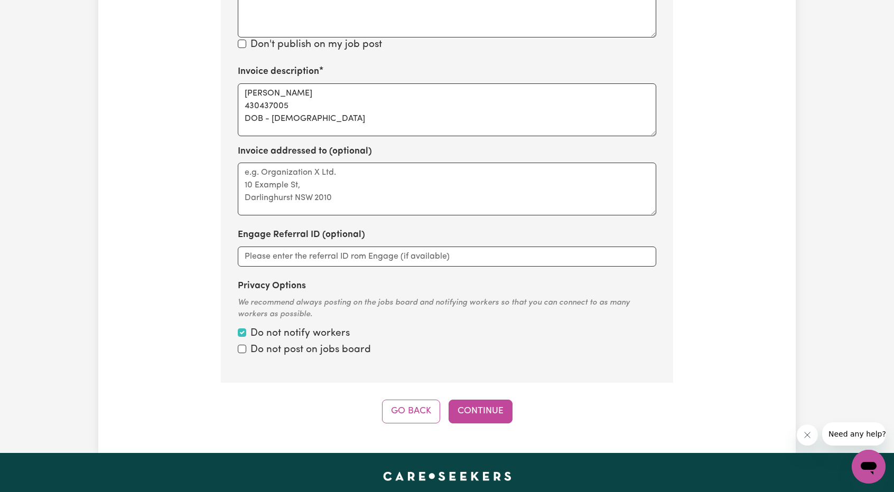
click at [255, 353] on label "Do not post on jobs board" at bounding box center [310, 350] width 120 height 15
click at [246, 337] on input "Privacy Options" at bounding box center [242, 333] width 8 height 8
click at [243, 329] on input "Privacy Options" at bounding box center [242, 333] width 8 height 8
checkbox input "true"
click at [243, 345] on input "Privacy Options" at bounding box center [242, 349] width 8 height 8
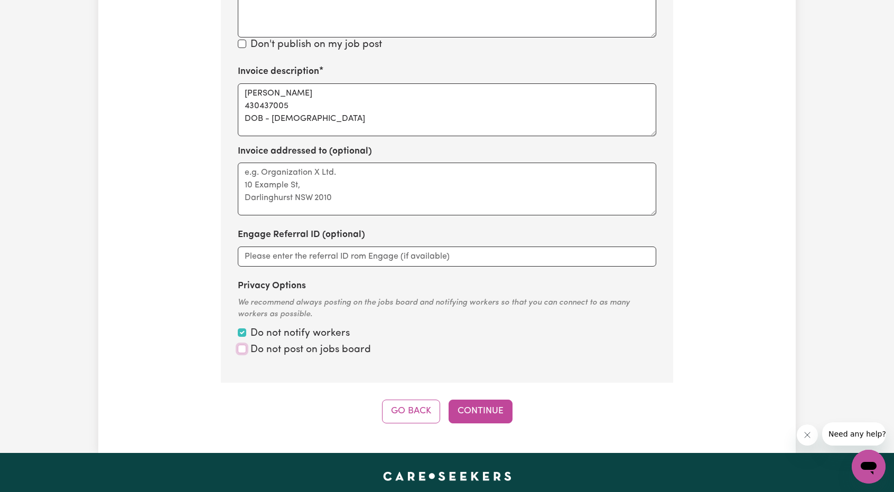
checkbox input "true"
click at [471, 405] on button "Continue" at bounding box center [481, 411] width 64 height 23
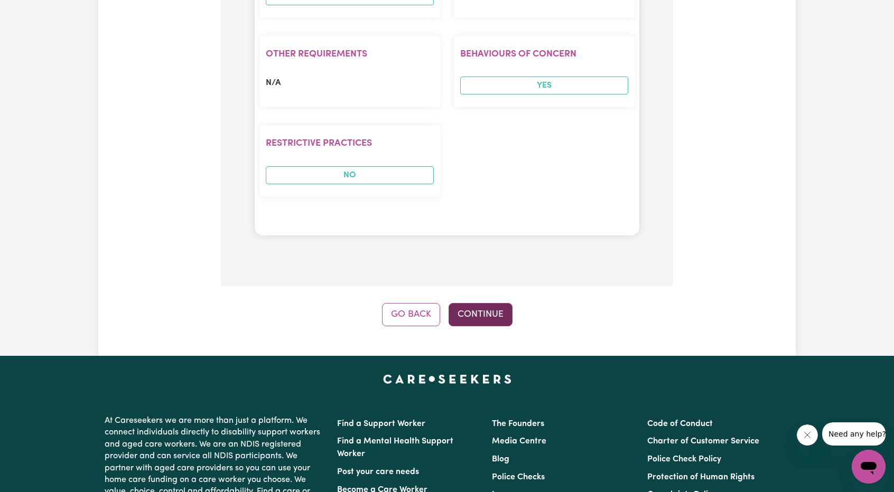
click at [491, 303] on button "Continue" at bounding box center [481, 314] width 64 height 23
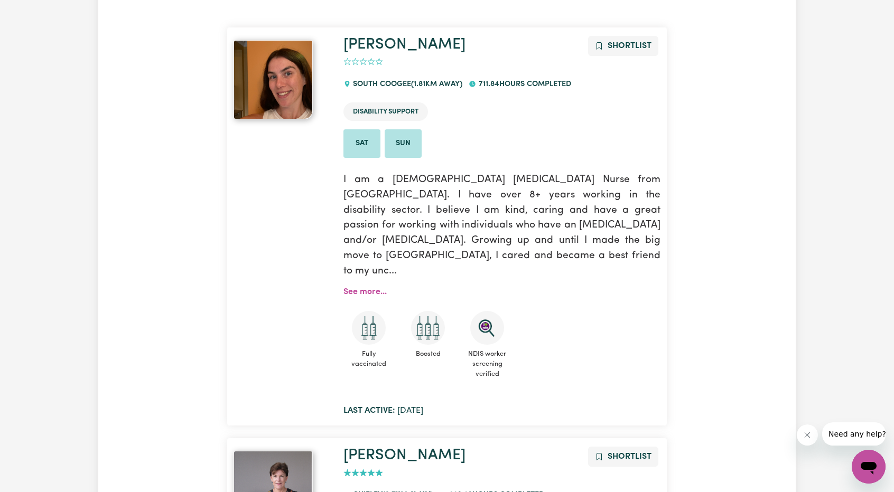
scroll to position [264, 0]
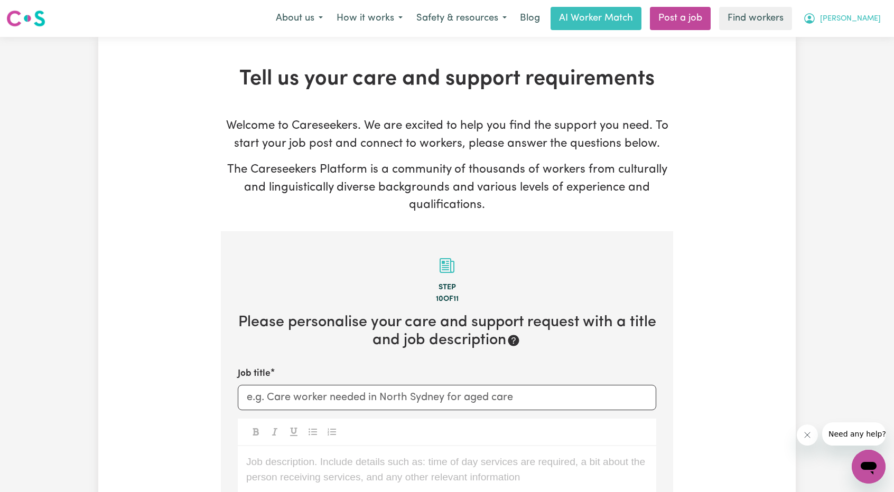
click at [871, 23] on span "Alexander" at bounding box center [850, 19] width 61 height 12
click at [837, 44] on link "My Dashboard" at bounding box center [845, 41] width 83 height 20
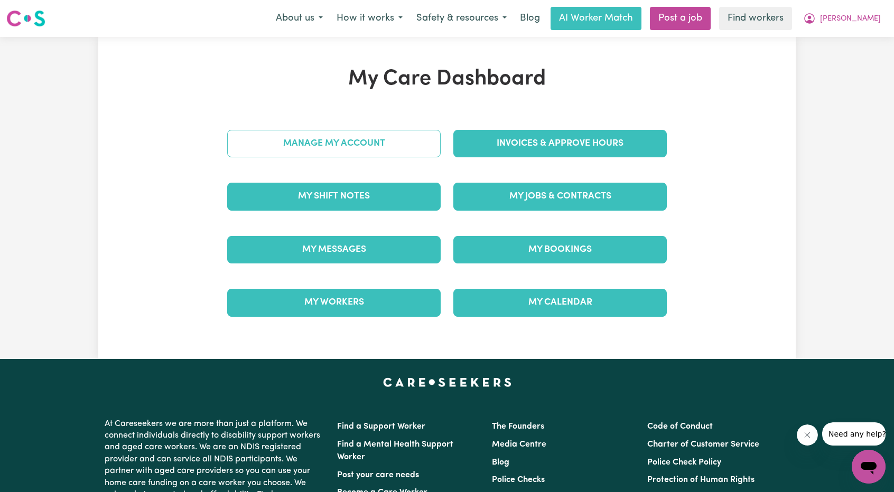
click at [417, 148] on link "Manage My Account" at bounding box center [333, 143] width 213 height 27
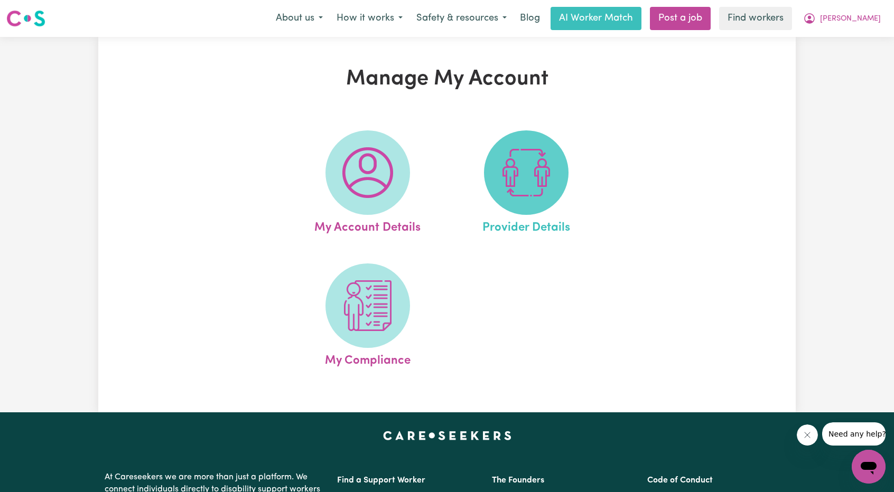
click at [535, 150] on img at bounding box center [526, 172] width 51 height 51
select select "NDIS_FUNDING_AGENCY_MANAGED"
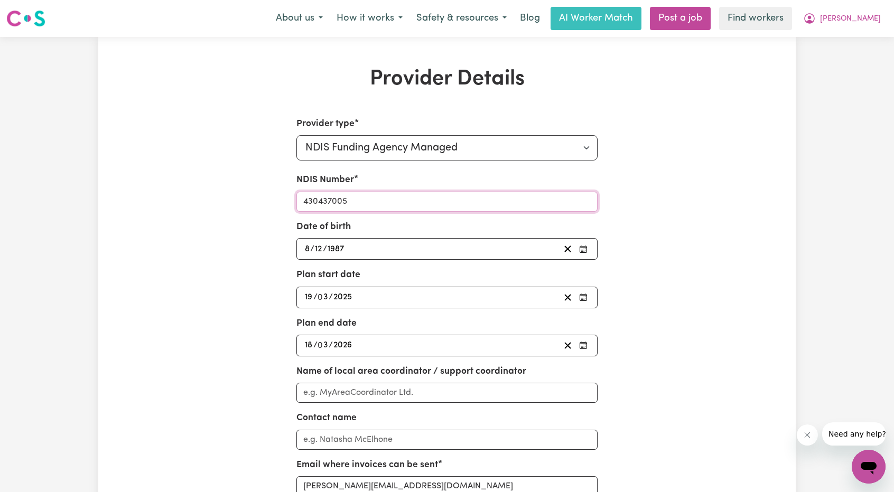
click at [382, 210] on input "430437005" at bounding box center [447, 202] width 302 height 20
drag, startPoint x: 396, startPoint y: 242, endPoint x: 231, endPoint y: 197, distance: 171.1
click at [279, 247] on div "Provider type Select your provider type... Privately Aged Care / Home Care Pack…" at bounding box center [447, 383] width 452 height 532
copy div "/ /"
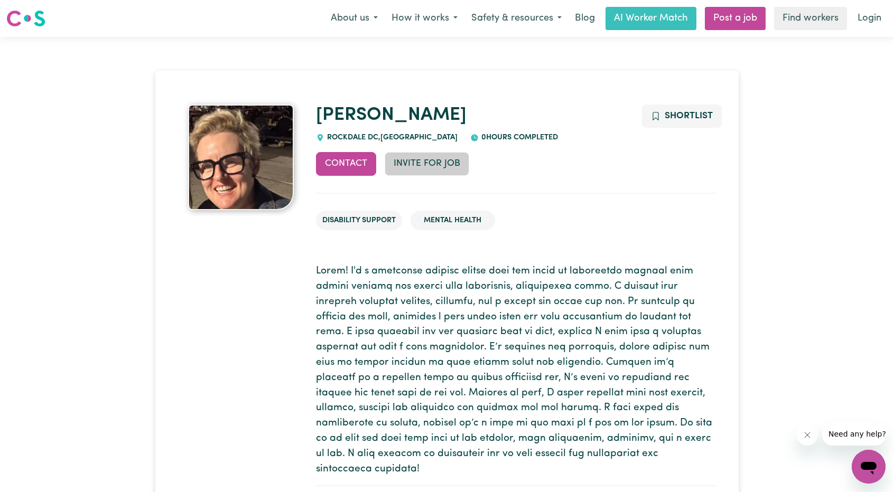
click at [429, 169] on button "Invite for Job" at bounding box center [427, 163] width 85 height 23
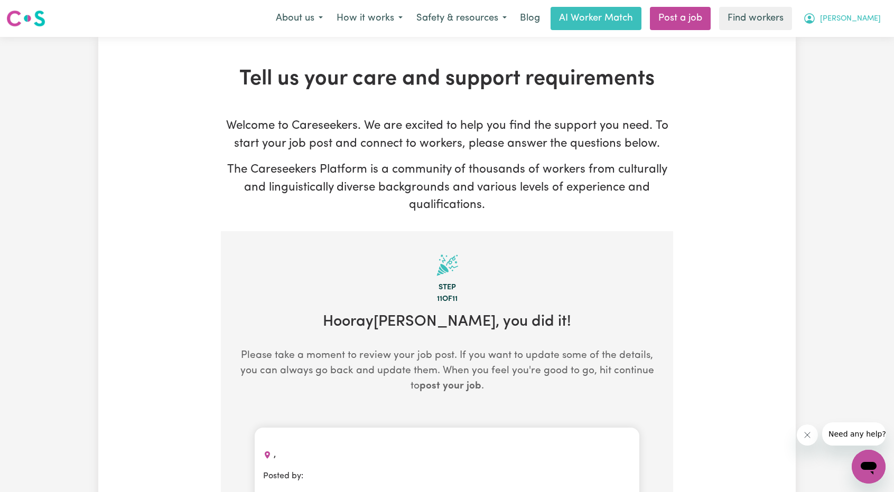
click at [845, 8] on button "[PERSON_NAME]" at bounding box center [841, 18] width 91 height 22
click at [844, 42] on link "My Dashboard" at bounding box center [845, 41] width 83 height 20
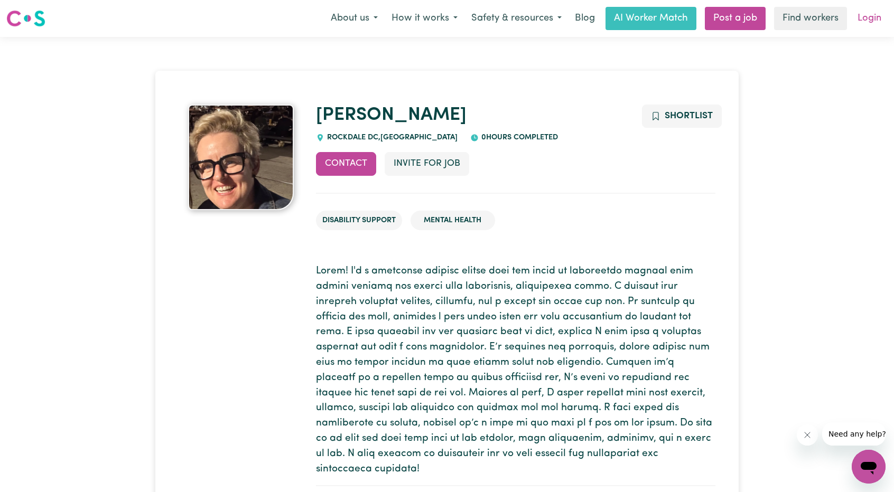
click at [865, 15] on link "Login" at bounding box center [869, 18] width 36 height 23
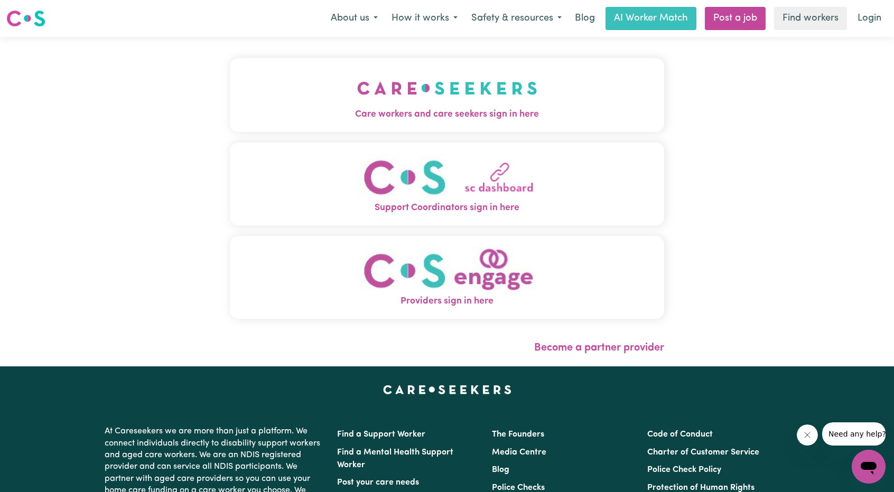
click at [434, 110] on span "Care workers and care seekers sign in here" at bounding box center [447, 115] width 434 height 14
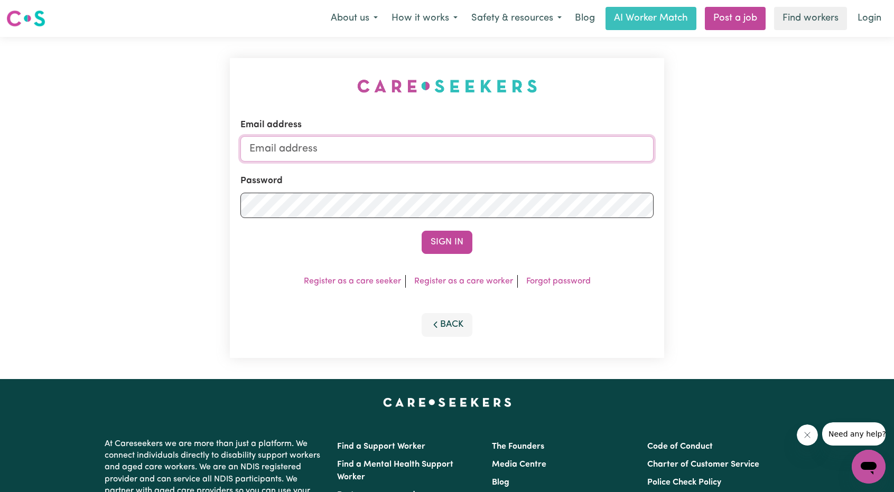
click at [428, 142] on input "Email address" at bounding box center [446, 148] width 413 height 25
drag, startPoint x: 305, startPoint y: 152, endPoint x: 604, endPoint y: 164, distance: 299.3
click at [574, 162] on input "[EMAIL_ADDRESS][PERSON_NAME][DOMAIN_NAME]" at bounding box center [446, 148] width 413 height 25
type input "[EMAIL_ADDRESS][DOMAIN_NAME]"
click at [464, 241] on button "Sign In" at bounding box center [447, 242] width 51 height 23
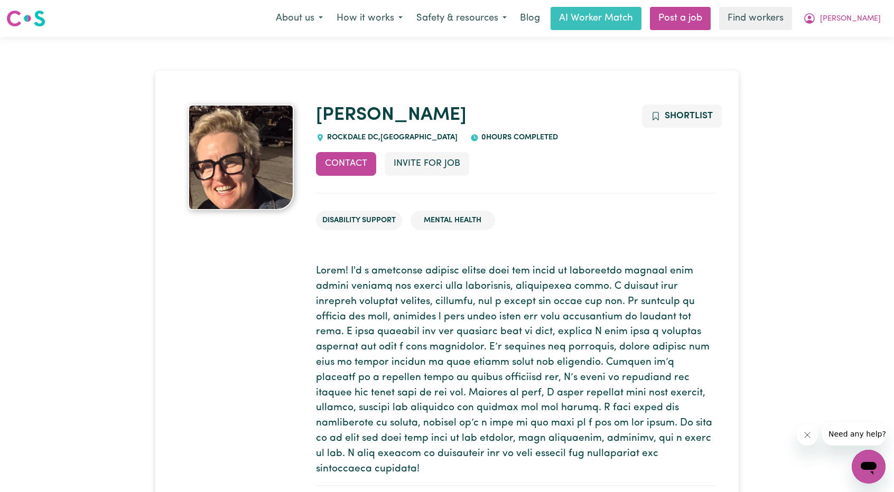
click at [424, 169] on button "Invite for Job" at bounding box center [427, 163] width 85 height 23
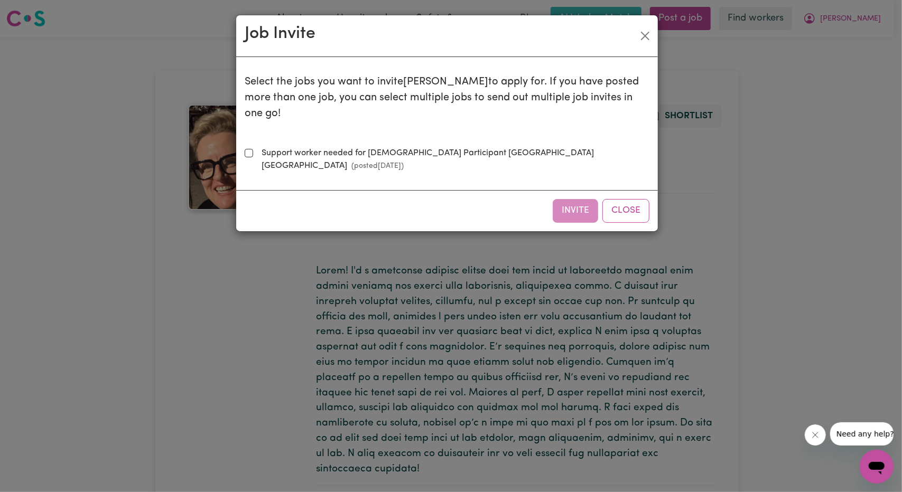
click at [351, 147] on label "Support worker needed for Male Participant Maroubra NSW (posted Sep 19 2025 )" at bounding box center [453, 159] width 392 height 25
click at [253, 149] on input "Support worker needed for Male Participant Maroubra NSW (posted Sep 19 2025 )" at bounding box center [249, 153] width 8 height 8
checkbox input "true"
click at [555, 199] on button "Invite" at bounding box center [575, 210] width 45 height 23
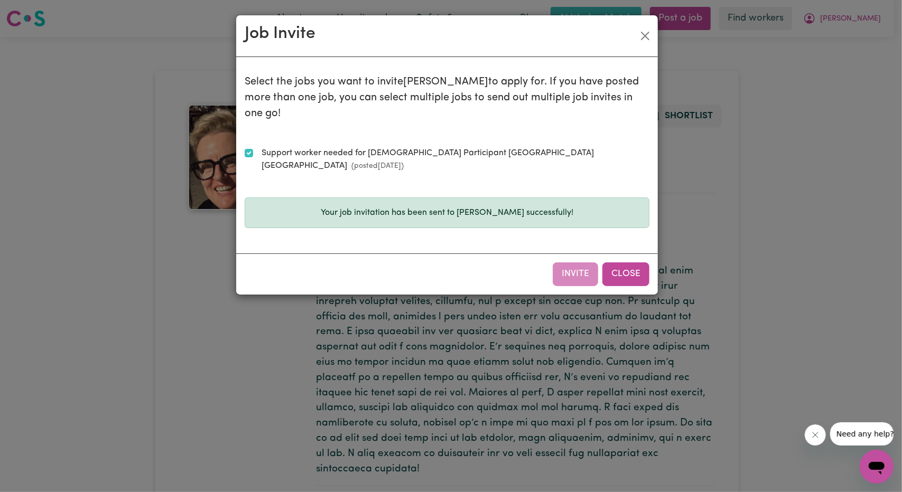
click at [632, 263] on button "Close" at bounding box center [625, 274] width 47 height 23
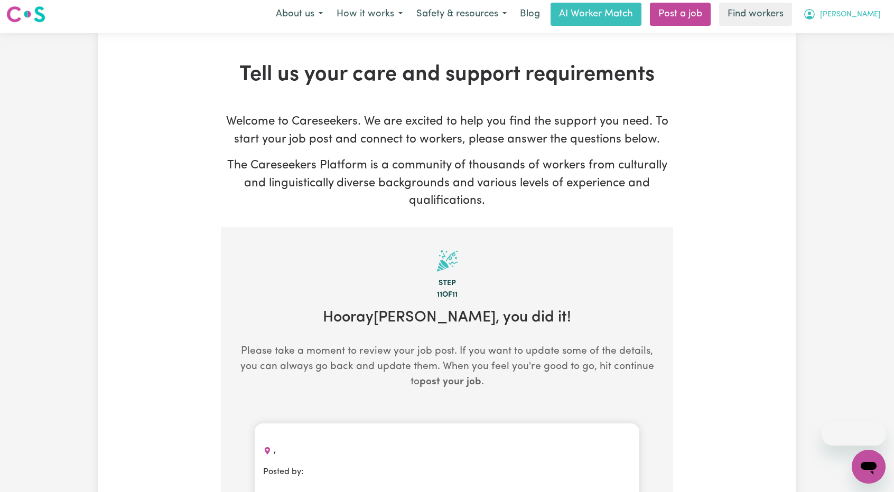
click at [854, 17] on span "[PERSON_NAME]" at bounding box center [850, 15] width 61 height 12
click at [859, 30] on link "My Dashboard" at bounding box center [845, 37] width 83 height 20
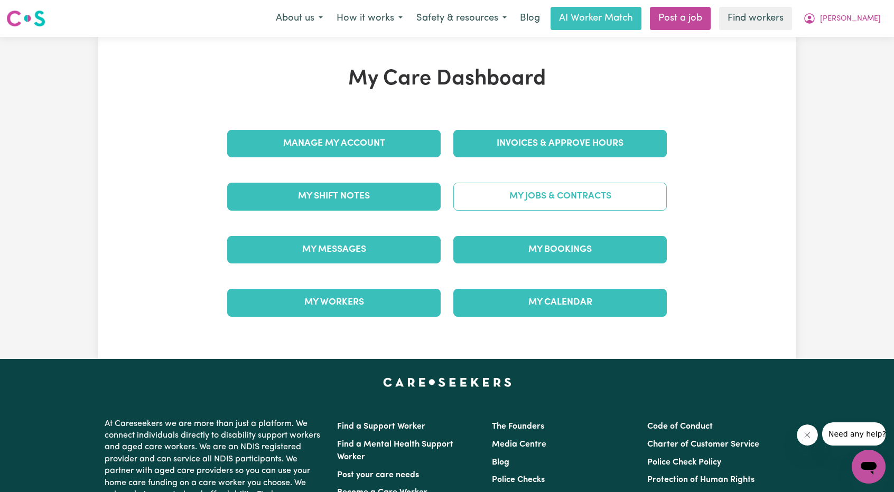
click at [619, 189] on link "My Jobs & Contracts" at bounding box center [559, 196] width 213 height 27
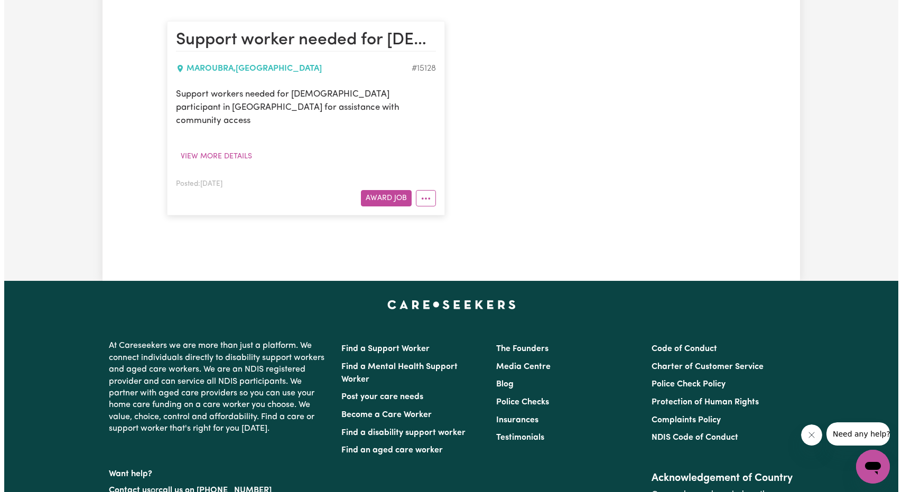
scroll to position [158, 0]
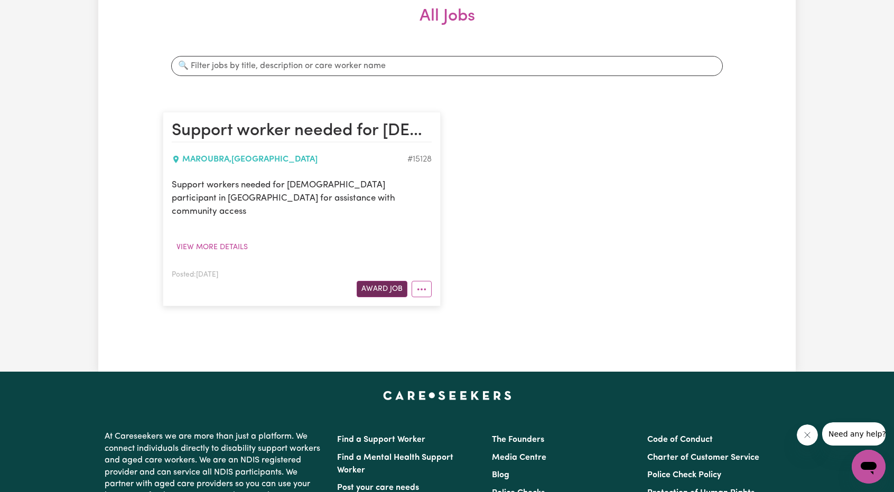
click at [372, 281] on button "Award Job" at bounding box center [382, 289] width 51 height 16
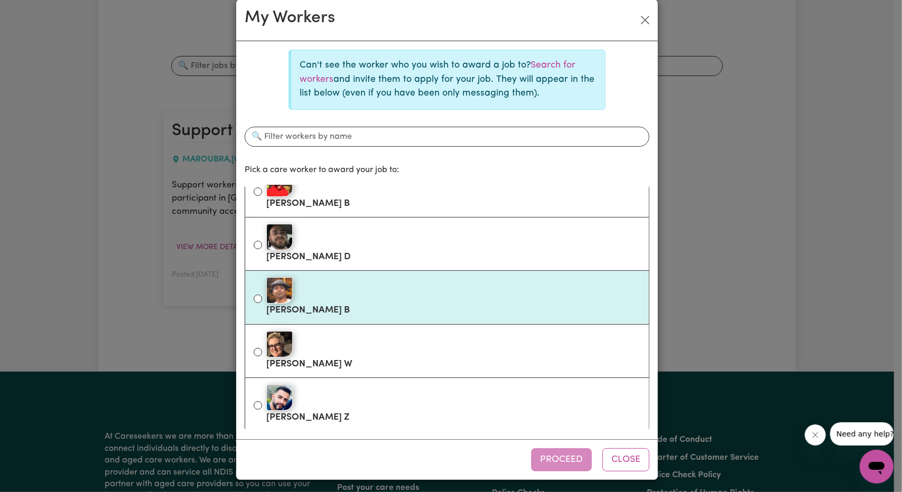
scroll to position [17, 0]
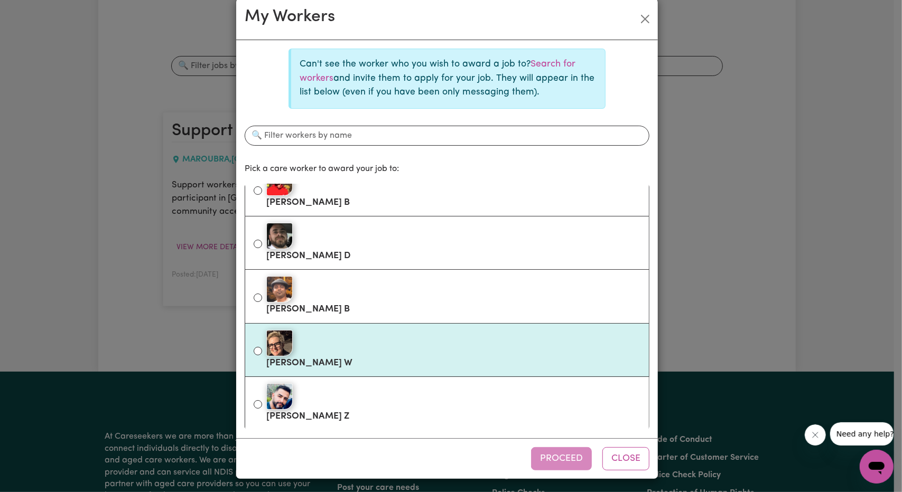
click at [377, 351] on div at bounding box center [453, 343] width 374 height 26
click at [262, 351] on input "[PERSON_NAME]" at bounding box center [258, 351] width 8 height 8
radio input "true"
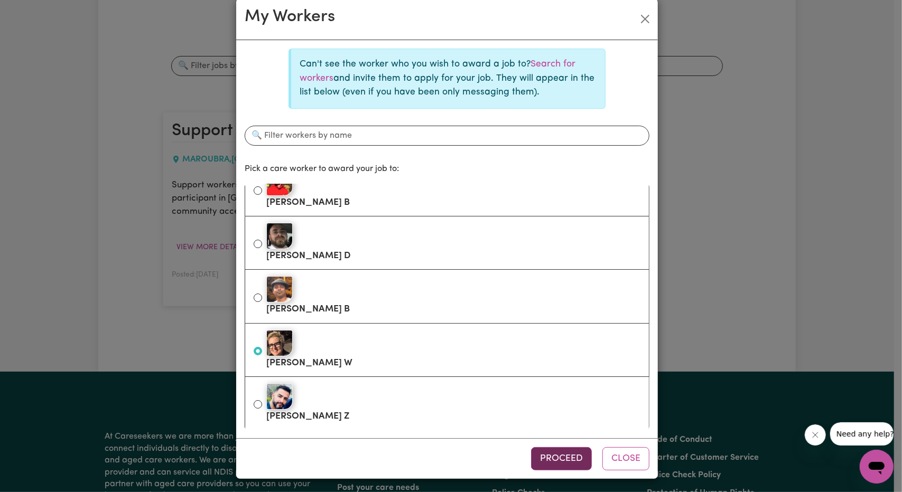
click at [554, 451] on button "Proceed" at bounding box center [561, 458] width 61 height 23
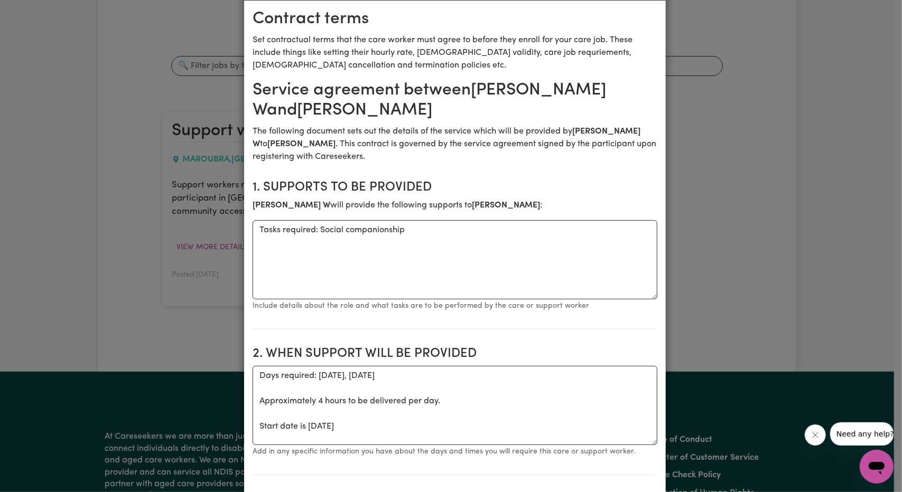
scroll to position [53, 0]
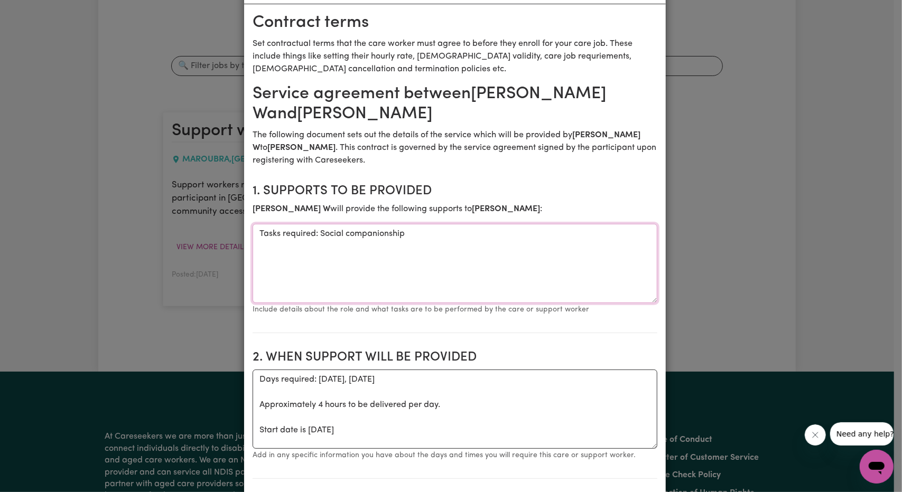
click at [427, 238] on textarea "Tasks required: Social companionship" at bounding box center [455, 263] width 405 height 79
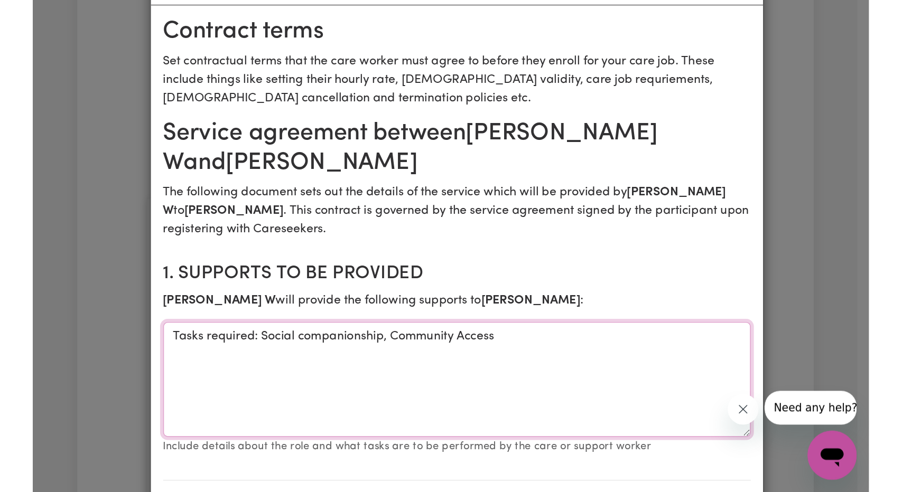
scroll to position [130, 0]
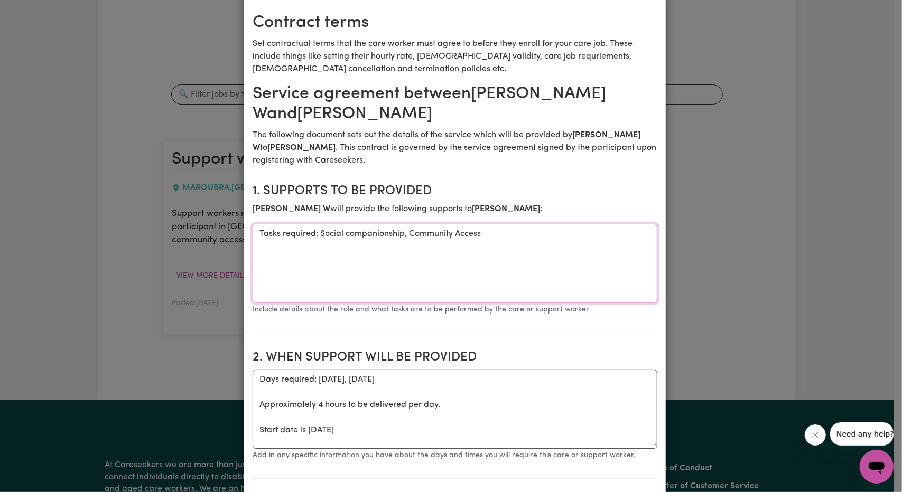
type textarea "Tasks required: Social companionship, Community Access"
click at [317, 262] on textarea "Tasks required: Social companionship, Community Access" at bounding box center [455, 263] width 405 height 79
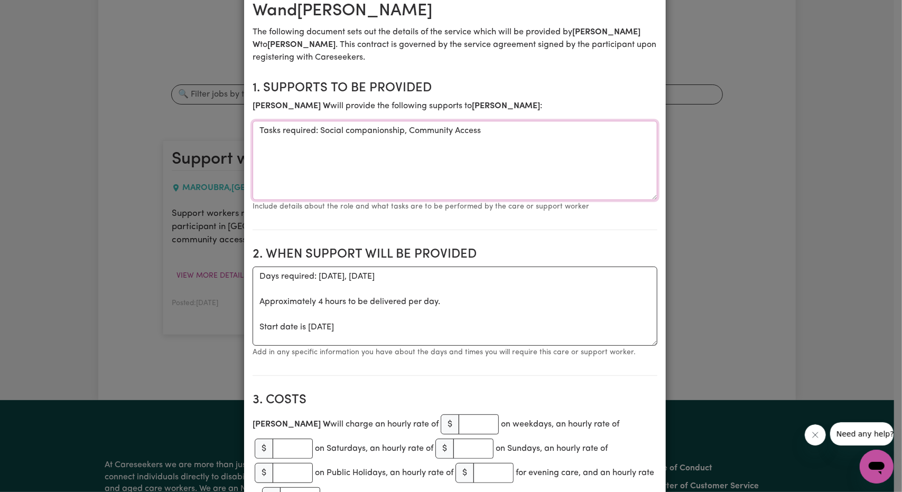
scroll to position [158, 0]
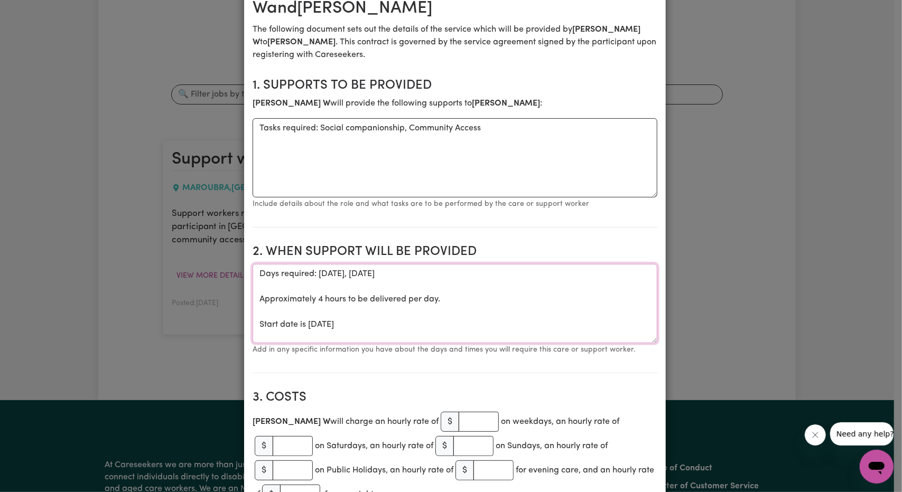
drag, startPoint x: 447, startPoint y: 325, endPoint x: 142, endPoint y: 223, distance: 321.9
click at [142, 223] on div "Create Contract Contract terms Set contractual terms that the care worker must …" at bounding box center [451, 246] width 902 height 492
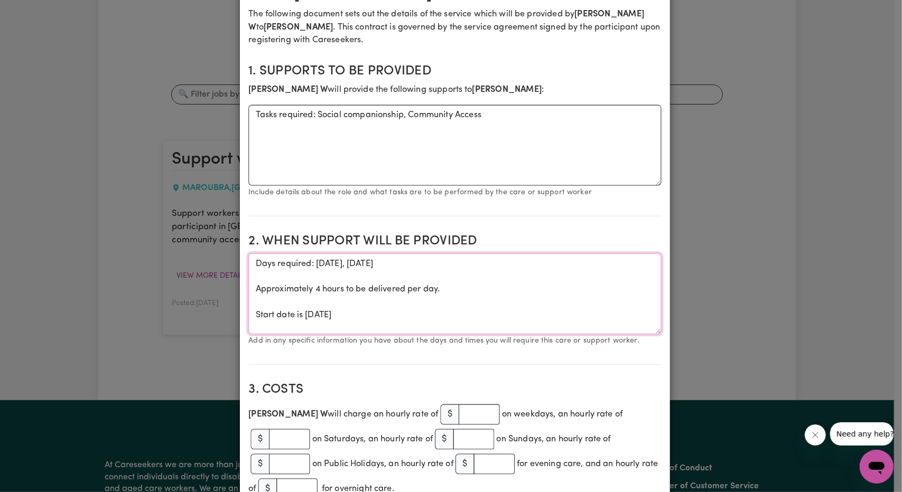
click at [368, 290] on textarea "Days required: [DATE], [DATE] Approximately 4 hours to be delivered per day. St…" at bounding box center [454, 294] width 413 height 81
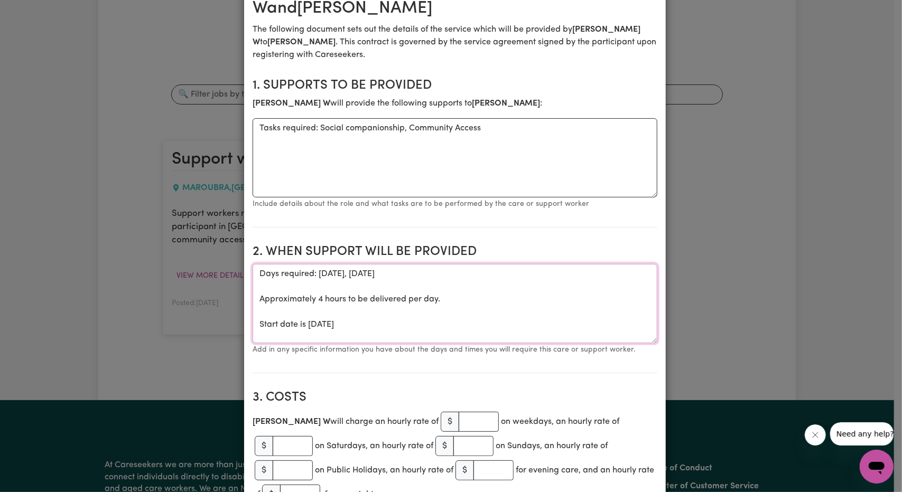
drag, startPoint x: 421, startPoint y: 301, endPoint x: 433, endPoint y: 303, distance: 12.3
click at [421, 301] on textarea "Days required: saturday, sunday Approximately 4 hours to be delivered per day. …" at bounding box center [455, 303] width 405 height 79
drag, startPoint x: 460, startPoint y: 307, endPoint x: 104, endPoint y: 218, distance: 367.1
click at [127, 225] on div "Create Contract Contract terms Set contractual terms that the care worker must …" at bounding box center [451, 246] width 902 height 492
paste textarea "21/9 4/10 18/10 at 10am to 2pm - the 4/10"
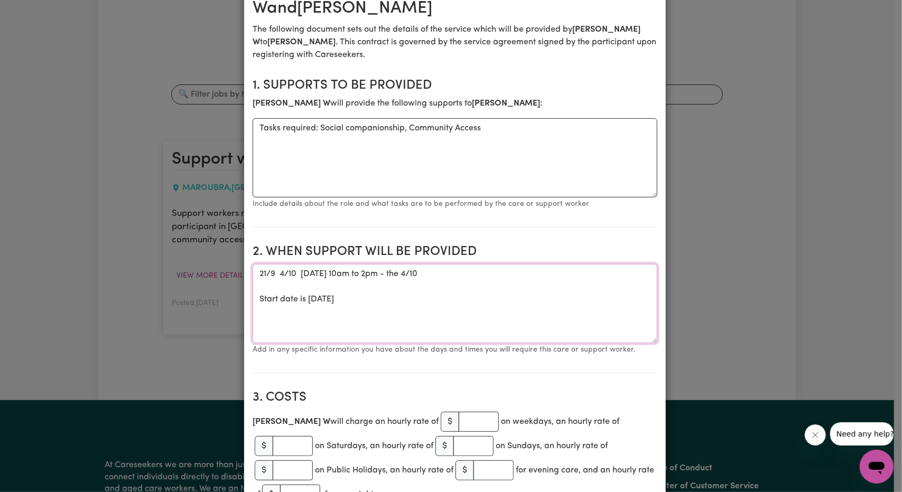
click at [291, 275] on textarea "21/9 4/10 18/10 at 10am to 2pm - the 4/10 Start date is Sunday 21 September 2025" at bounding box center [455, 303] width 405 height 79
click at [284, 279] on textarea "21/9 4/10 18/10 at 10am to 2pm - the 4/10 Start date is Sunday 21 September 2025" at bounding box center [455, 303] width 405 height 79
drag, startPoint x: 279, startPoint y: 279, endPoint x: 309, endPoint y: 319, distance: 48.7
click at [282, 284] on textarea "21/9 4/10 18/10 at 10am to 2pm - the 4/10 Start date is Sunday 21 September 2025" at bounding box center [455, 303] width 405 height 79
click at [274, 286] on textarea "21/9 4/10 18/10 at 10am to 2pm - the 4/10 Start date is Sunday 21 September 2025" at bounding box center [455, 303] width 405 height 79
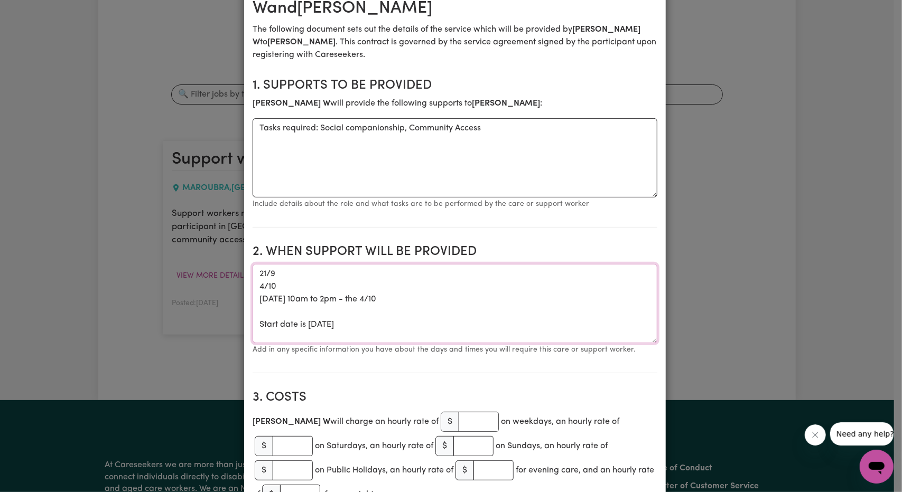
drag, startPoint x: 338, startPoint y: 299, endPoint x: 282, endPoint y: 305, distance: 56.3
click at [282, 305] on textarea "21/9 4/10 18/10 at 10am to 2pm - the 4/10 Start date is Sunday 21 September 2025" at bounding box center [455, 303] width 405 height 79
click at [284, 276] on textarea "21/9 4/10 18/10 at 10am to 2pm - the 4/10 Start date is Sunday 21 September 2025" at bounding box center [455, 303] width 405 height 79
paste textarea "at 10am to 2pm"
click at [294, 277] on textarea "21/9 - at 10am to 2pm 4/10 18/10 at 10am to 2pm - the 4/10 Start date is Sunday…" at bounding box center [455, 303] width 405 height 79
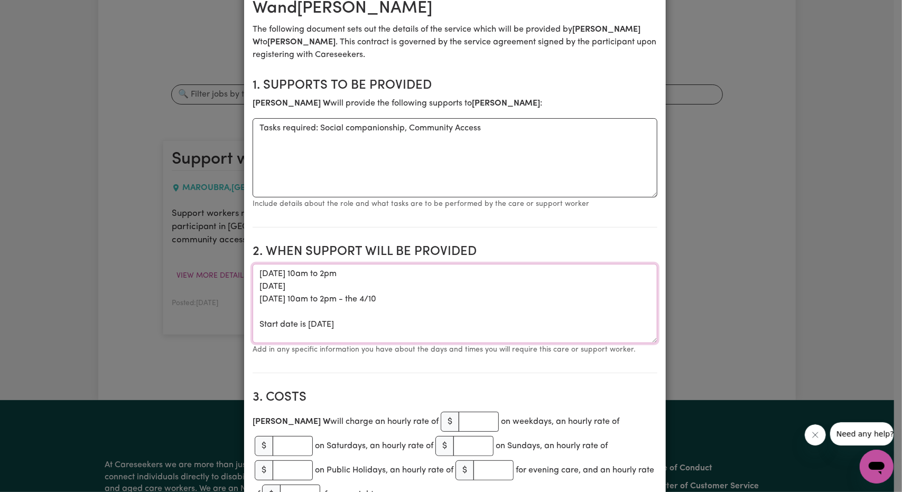
drag, startPoint x: 257, startPoint y: 275, endPoint x: 271, endPoint y: 272, distance: 14.6
click at [271, 272] on textarea "21/9 - 10am to 2pm 4/10 18/10 at 10am to 2pm - the 4/10 Start date is Sunday 21…" at bounding box center [455, 303] width 405 height 79
drag, startPoint x: 387, startPoint y: 302, endPoint x: 276, endPoint y: 298, distance: 111.5
click at [276, 298] on textarea "21/9 - 10am to 2pm 4/10 18/10 at 10am to 2pm - the 4/10 Start date is Sunday 21…" at bounding box center [455, 303] width 405 height 79
paste textarea "- 10am to 2pm"
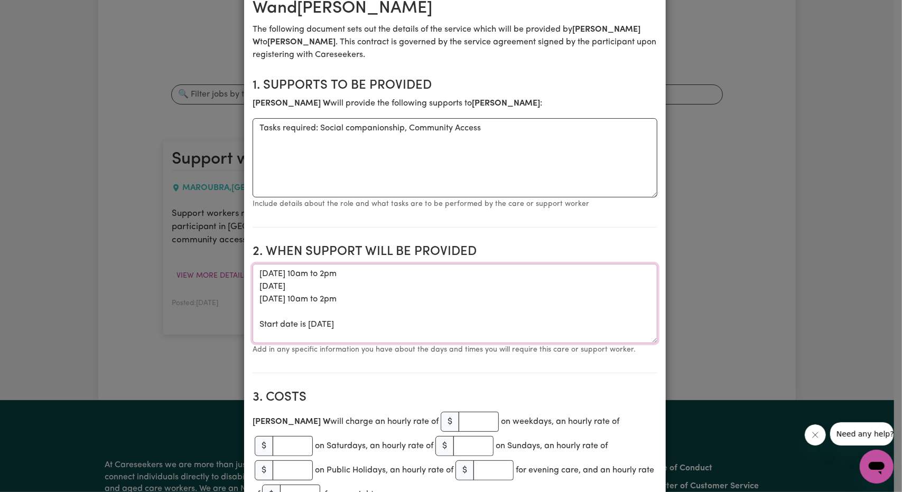
drag, startPoint x: 350, startPoint y: 288, endPoint x: 271, endPoint y: 288, distance: 78.7
click at [271, 288] on textarea "21/9 - 10am to 2pm 4/10 18/10 - 10am to 2pm Start date is Sunday 21 September 2…" at bounding box center [455, 303] width 405 height 79
paste textarea "- 10am to 2pm"
click at [315, 284] on textarea "21/9 - 10am to 2pm 4/10 - 10am to 2pm 18/10 - 10am to 2pm Start date is Sunday …" at bounding box center [455, 303] width 405 height 79
type textarea "[DATE] 10am to 2pm [DATE] 10am to 3pm [DATE] 10am to 2pm Start date is [DATE]"
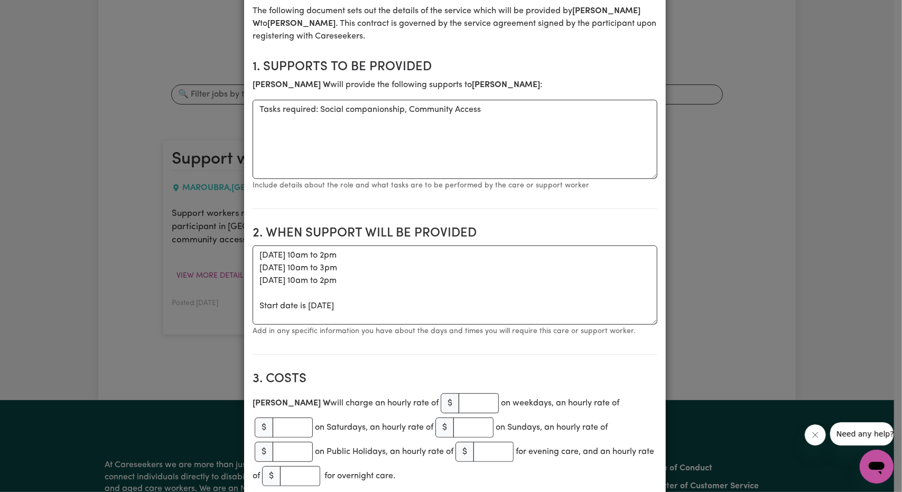
scroll to position [211, 0]
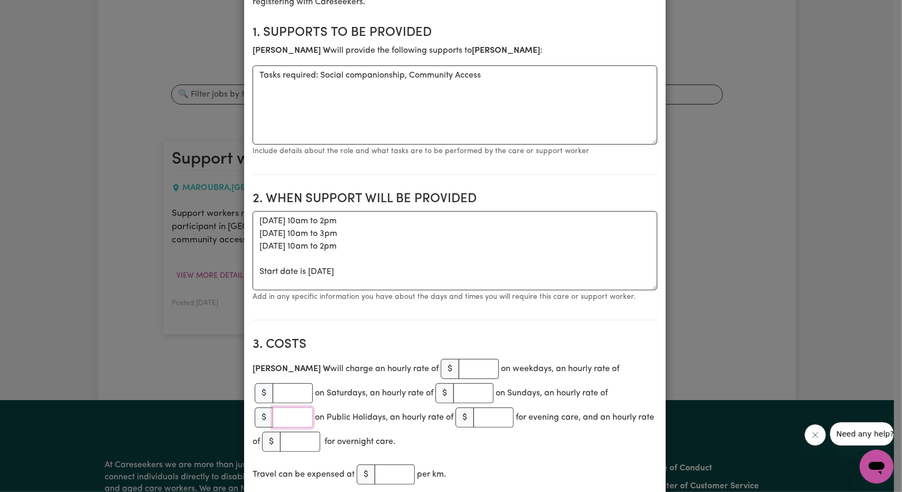
click at [313, 408] on input "number" at bounding box center [293, 418] width 40 height 20
click at [273, 384] on span "$" at bounding box center [264, 394] width 18 height 20
click at [313, 384] on input "number" at bounding box center [293, 394] width 40 height 20
type input "85.94"
click at [453, 399] on input "number" at bounding box center [473, 394] width 40 height 20
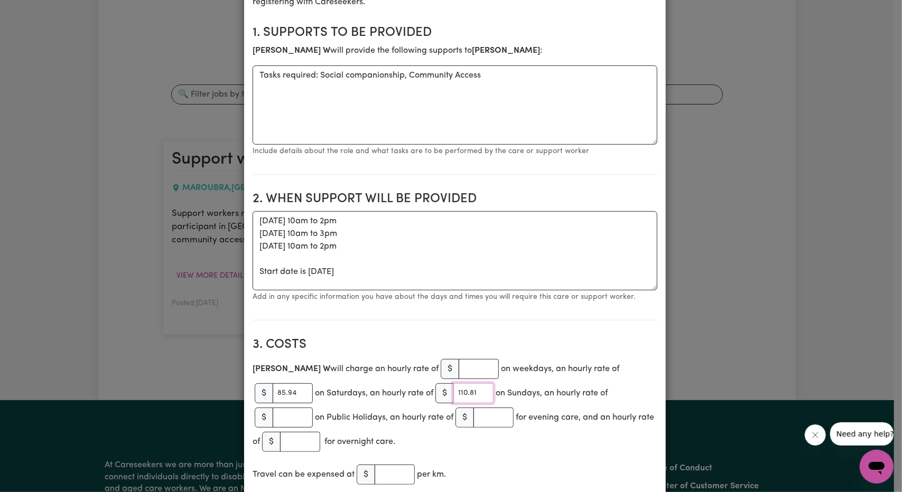
type input "110.81"
click at [391, 465] on input "number" at bounding box center [395, 475] width 40 height 20
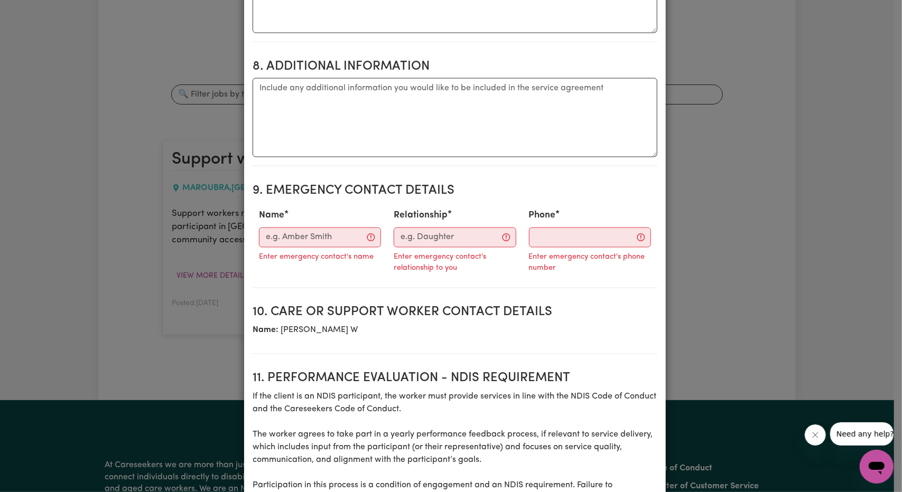
scroll to position [1162, 0]
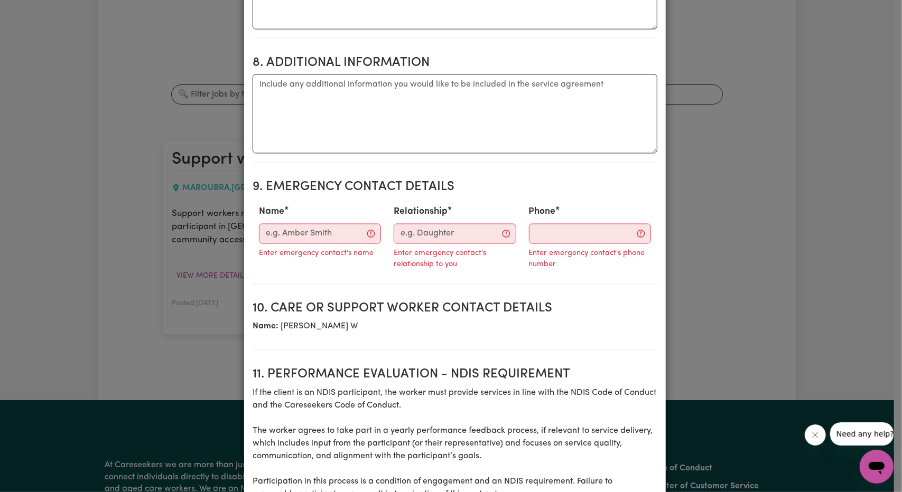
type input "1"
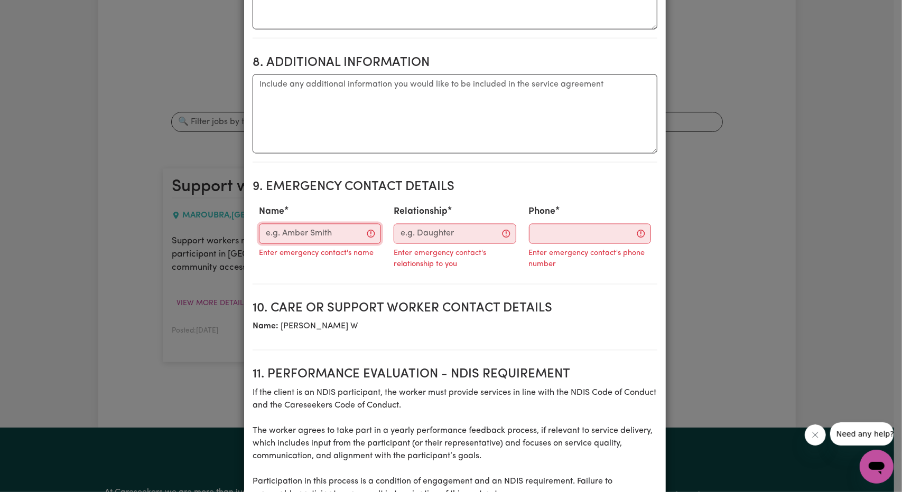
click at [313, 224] on input "Name" at bounding box center [320, 234] width 122 height 20
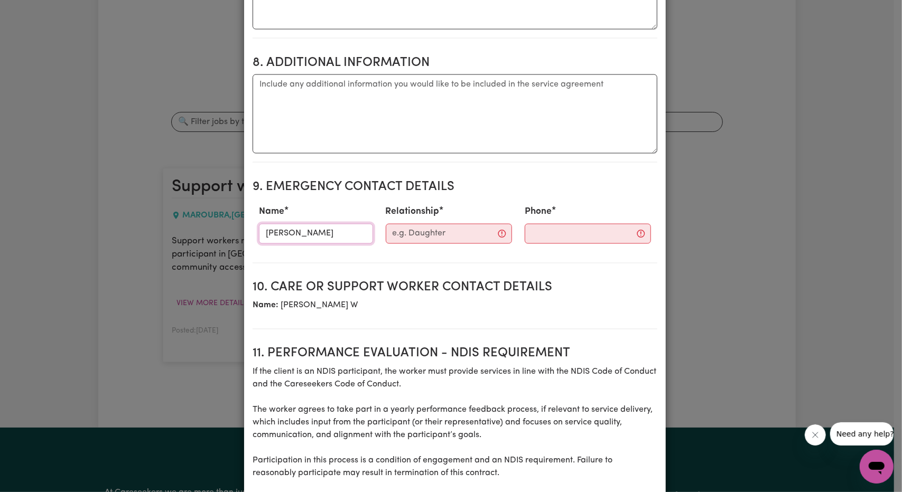
type input "[PERSON_NAME]"
type input "Mother"
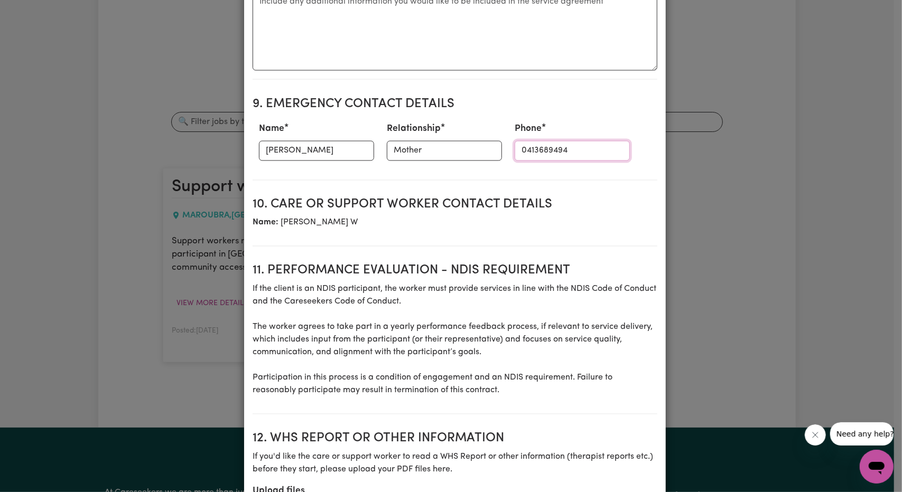
scroll to position [1349, 0]
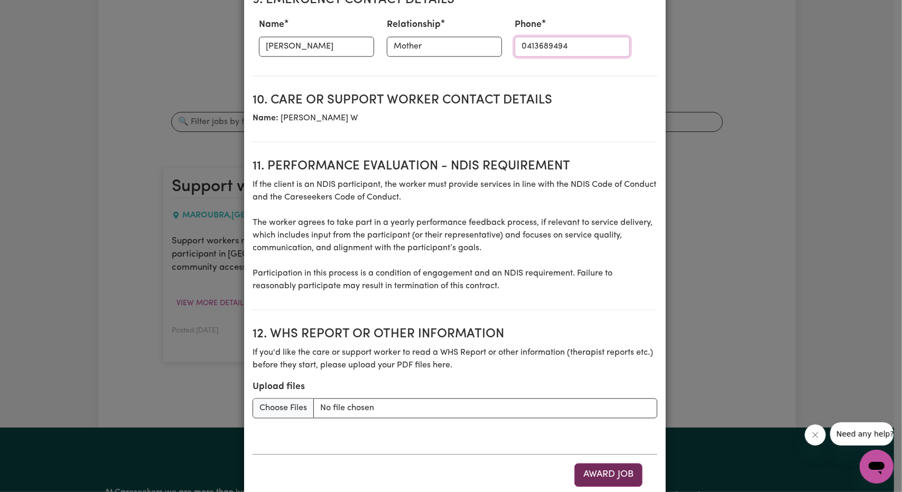
type input "0413689494"
click at [604, 464] on button "Award Job" at bounding box center [608, 475] width 68 height 23
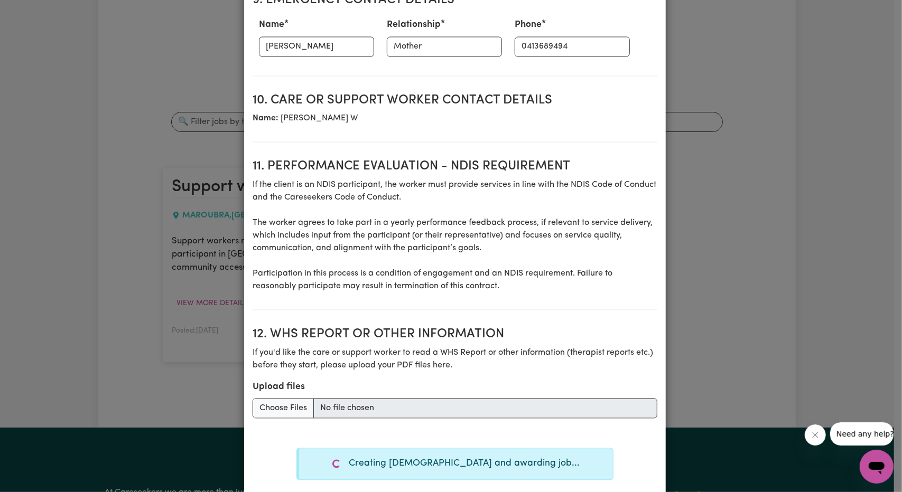
type textarea "Tasks required: Social companionship"
type textarea "Days required: saturday, sunday Approximately 4 hours to be delivered per day. …"
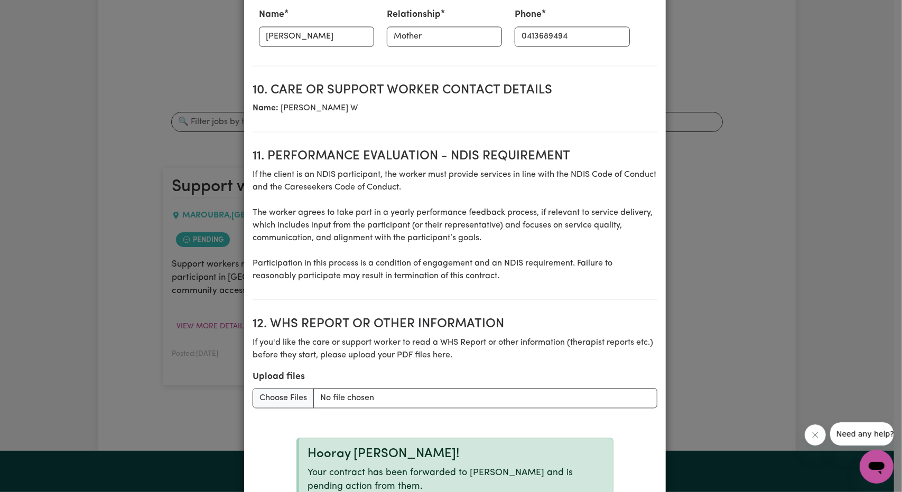
scroll to position [1382, 0]
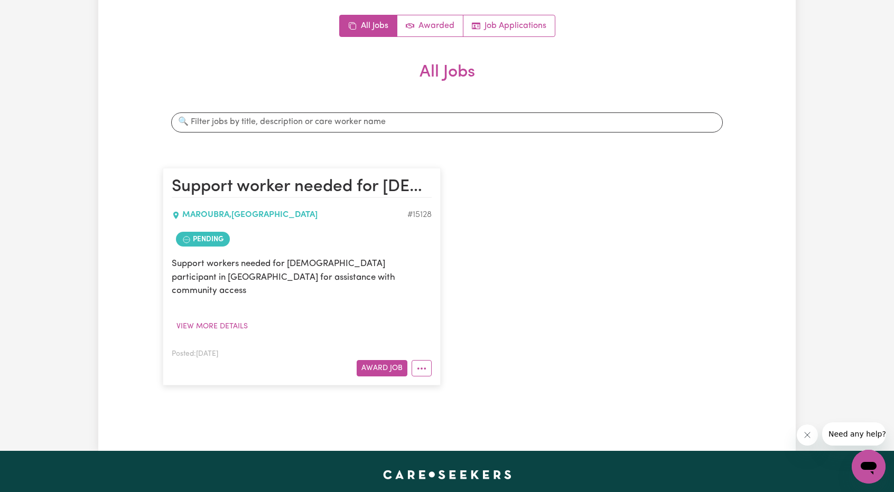
click at [412, 348] on div "Posted: [DATE] Award Job" at bounding box center [302, 362] width 260 height 29
click at [416, 360] on button "More options" at bounding box center [422, 368] width 20 height 16
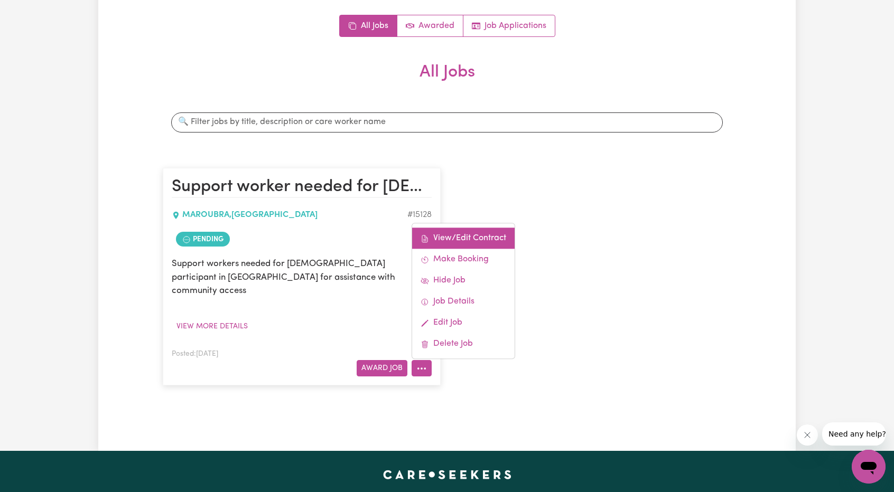
click at [437, 228] on link "View/Edit Contract" at bounding box center [463, 238] width 102 height 21
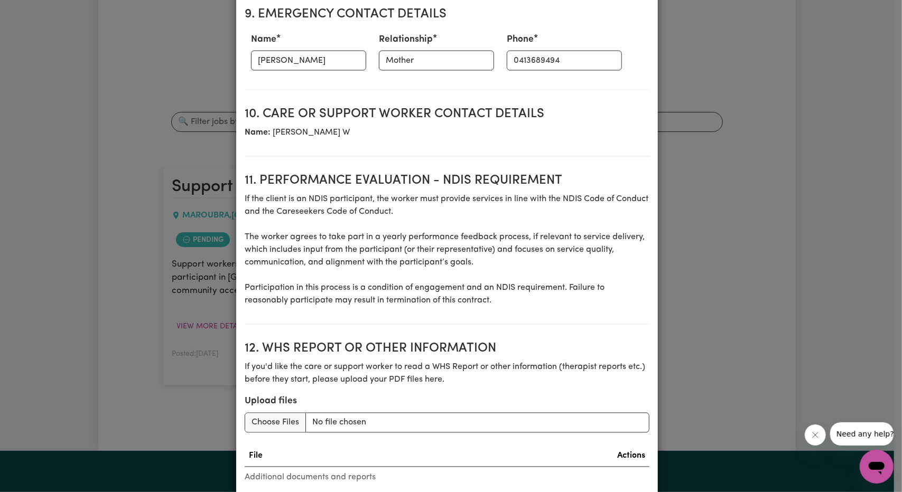
scroll to position [1321, 0]
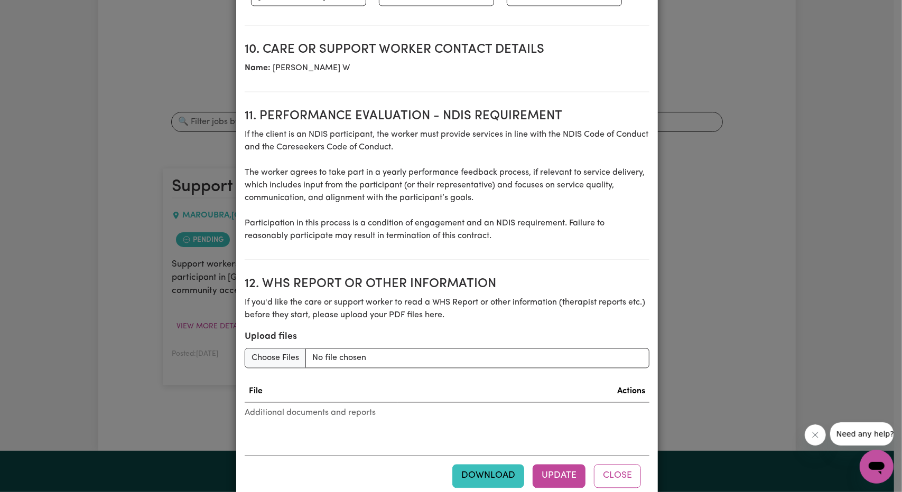
click at [505, 465] on button "Download" at bounding box center [488, 476] width 72 height 23
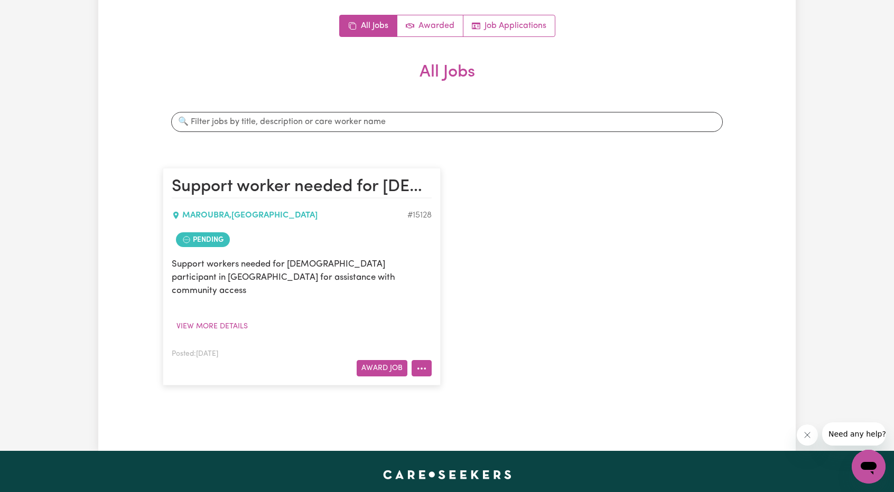
click at [422, 363] on icon "More options" at bounding box center [421, 368] width 11 height 11
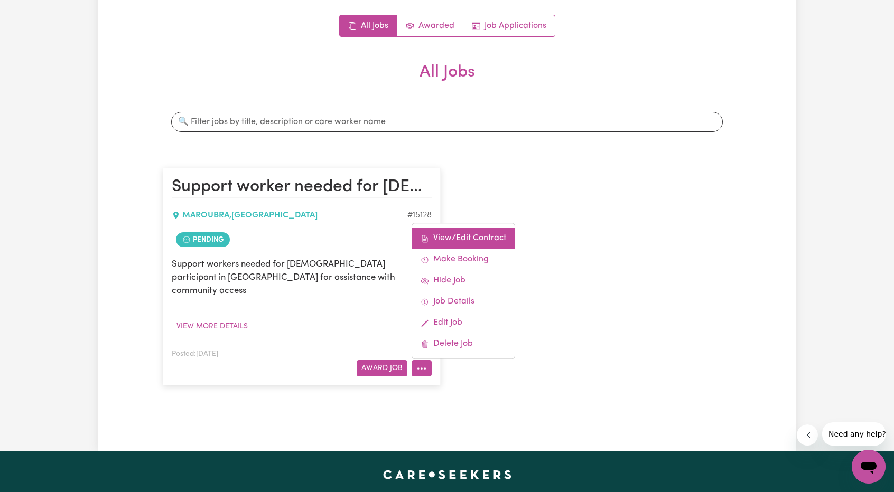
click at [459, 232] on link "View/Edit Contract" at bounding box center [463, 238] width 102 height 21
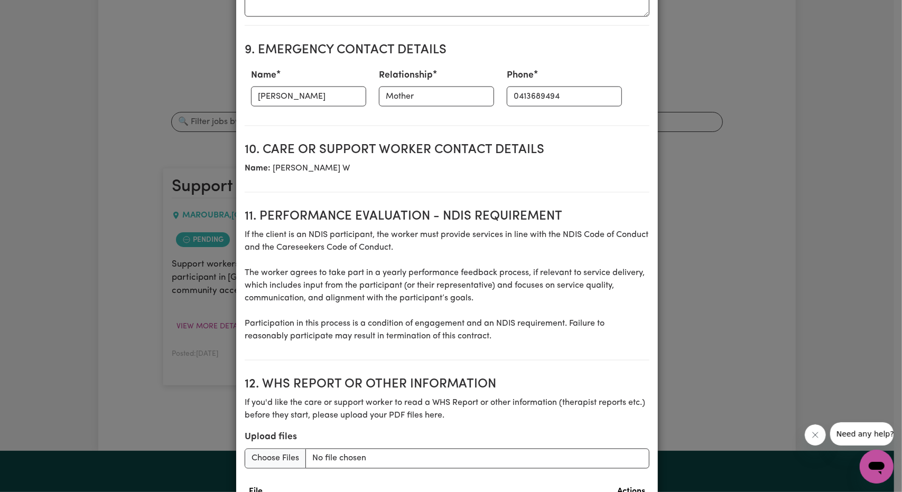
scroll to position [1321, 0]
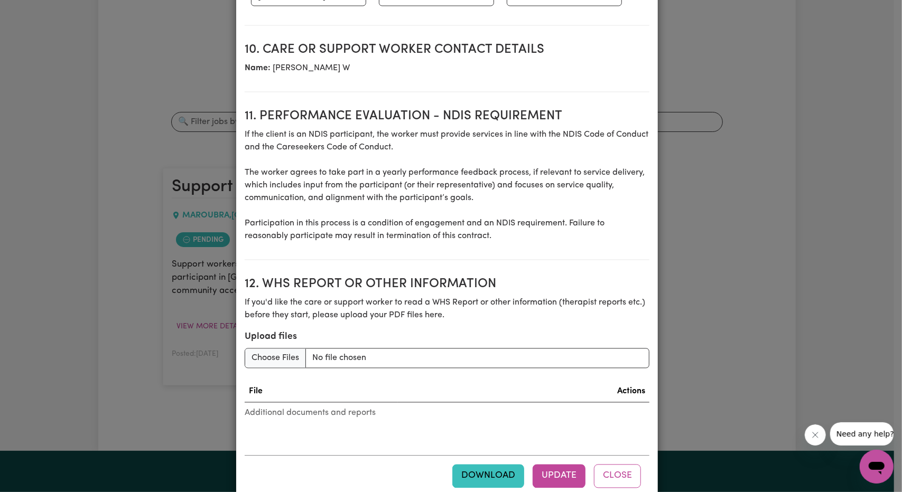
click at [479, 465] on button "Download" at bounding box center [488, 476] width 72 height 23
